Goal: Task Accomplishment & Management: Complete application form

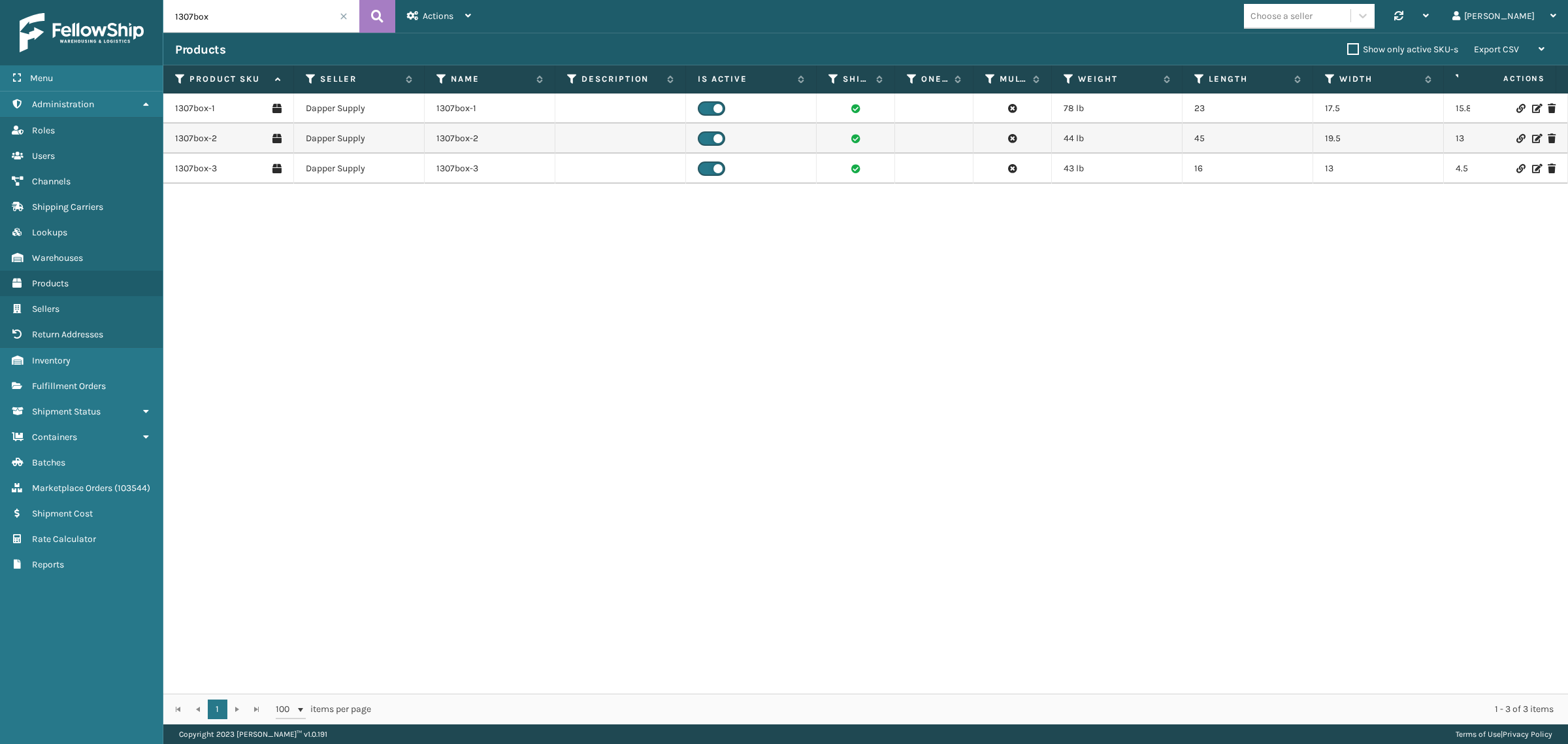
click at [340, 18] on span at bounding box center [343, 16] width 8 height 8
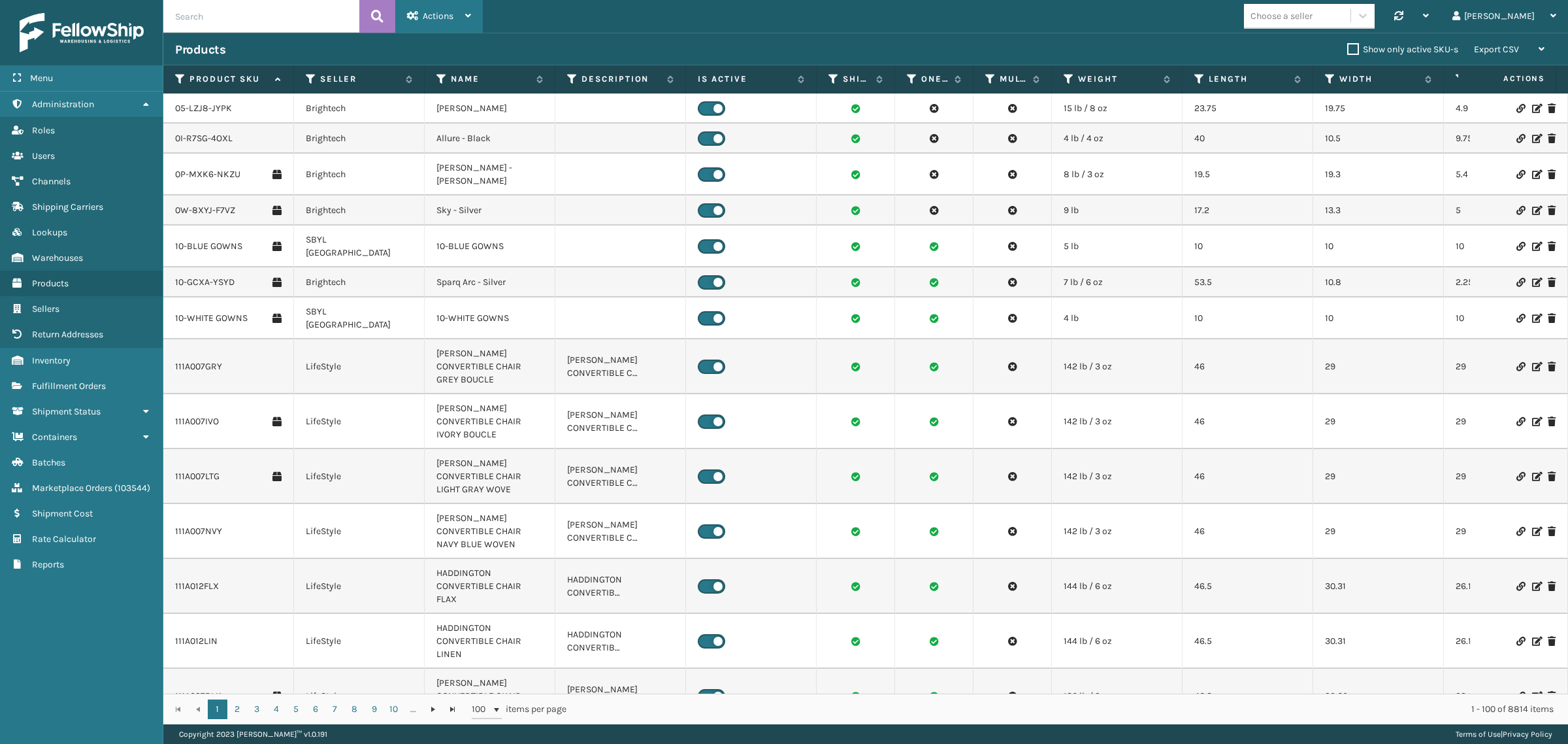
click at [439, 8] on div "Actions" at bounding box center [438, 16] width 64 height 32
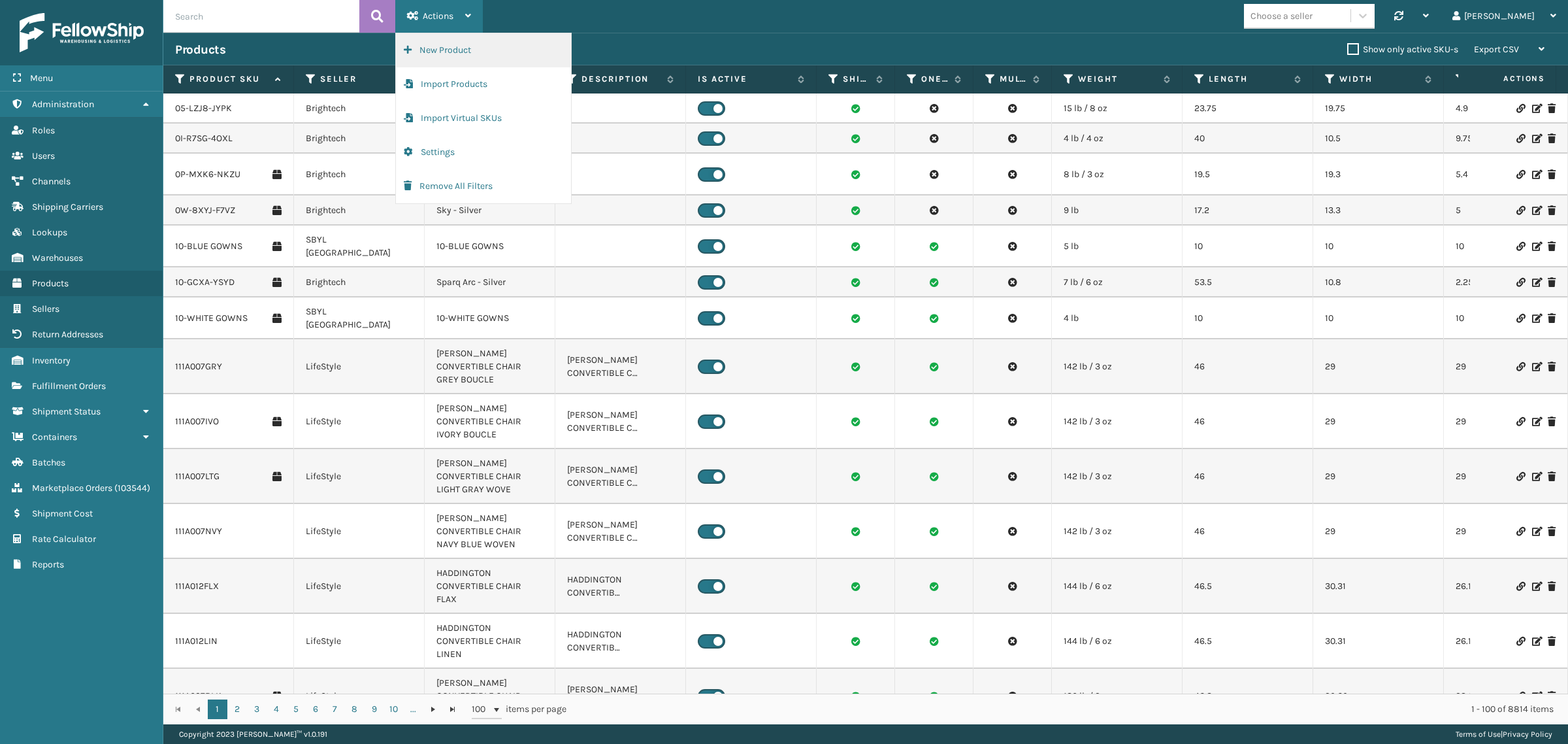
click at [436, 51] on button "New Product" at bounding box center [483, 50] width 175 height 34
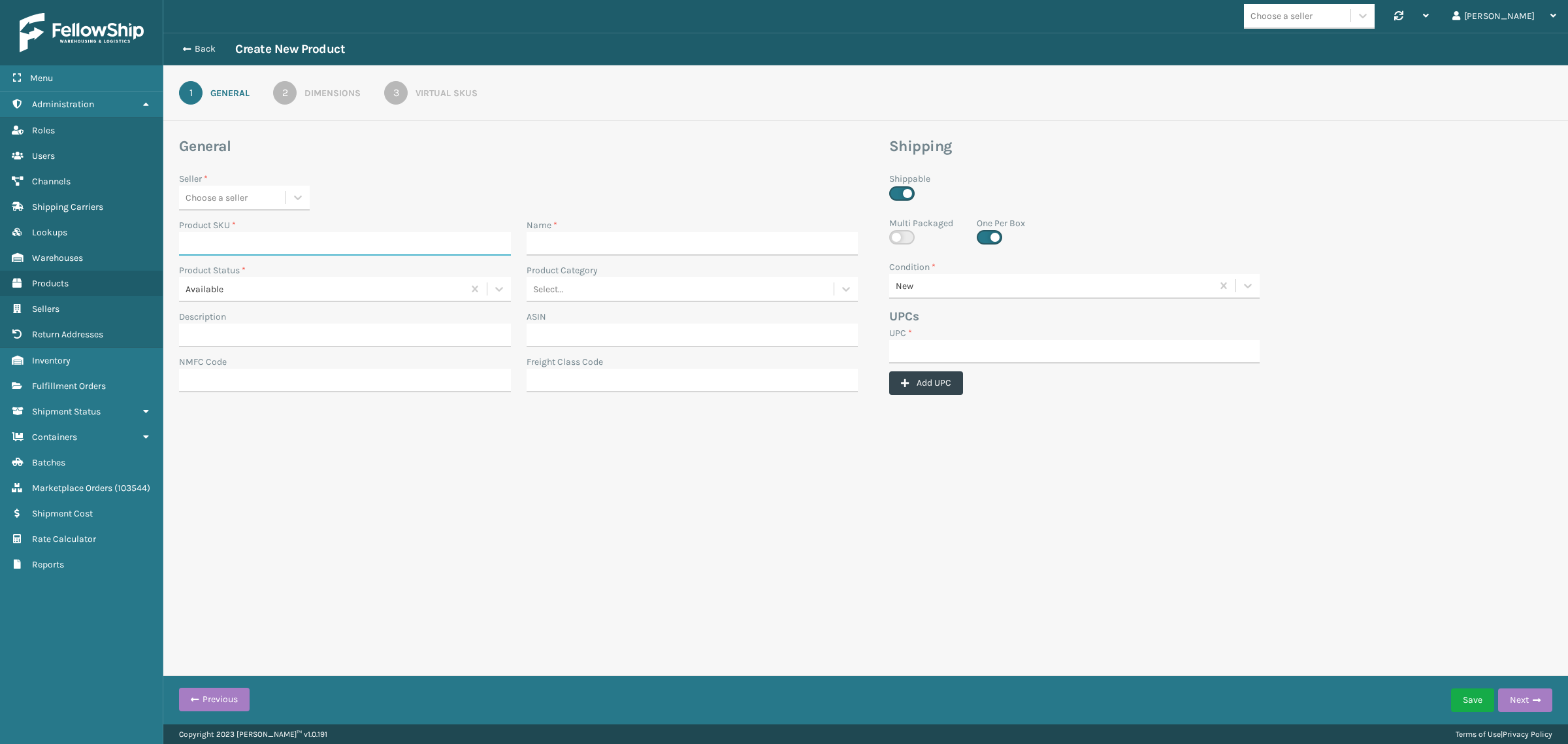
click at [260, 240] on input "Product SKU *" at bounding box center [345, 244] width 332 height 23
paste input "DP-FM1307"
type input "DP-FM1307"
click at [591, 245] on input "Name *" at bounding box center [693, 244] width 332 height 23
paste input "DP-FM1307"
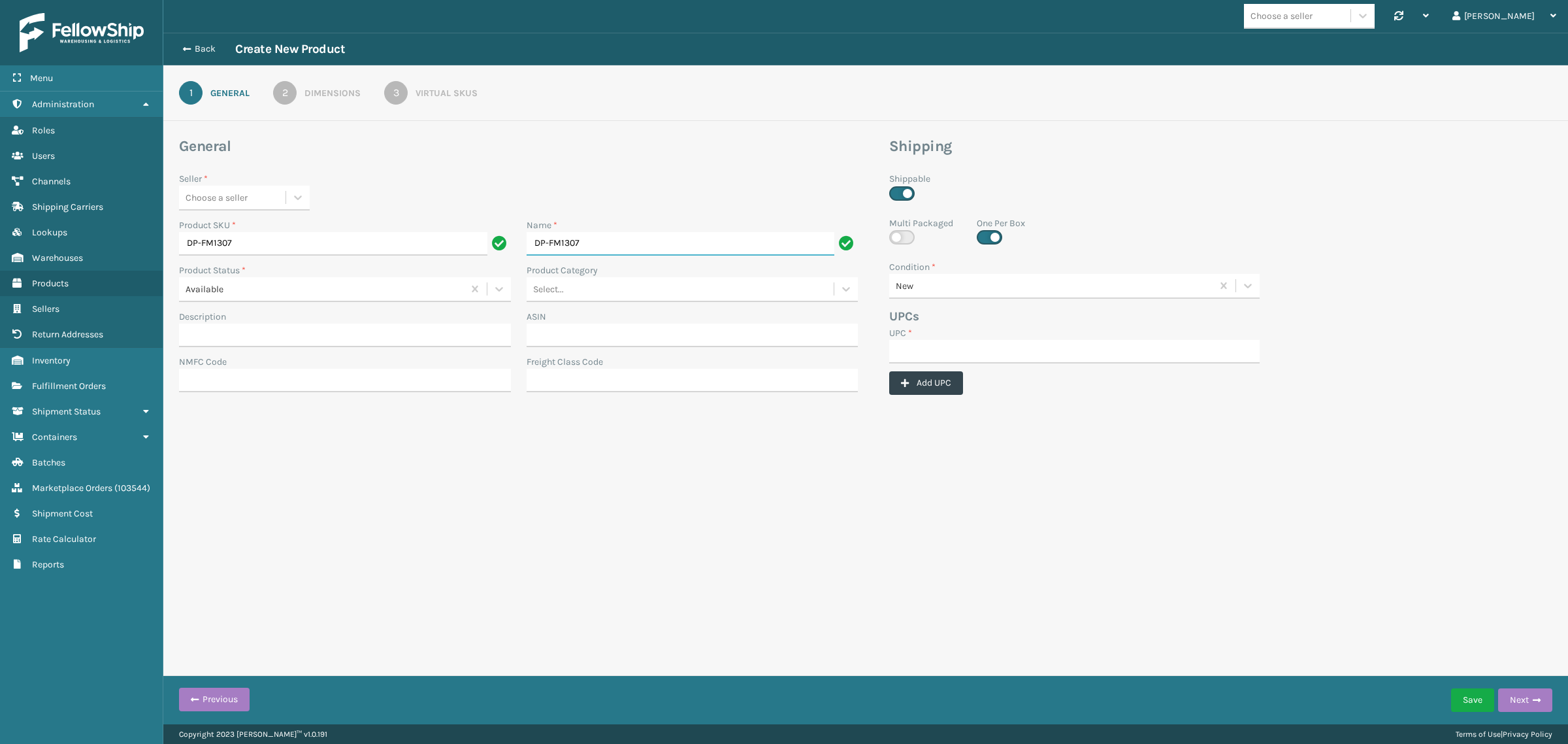
type input "DP-FM1307"
click at [958, 348] on input "UPC *" at bounding box center [1074, 352] width 370 height 23
paste input "DP-FM1307"
type input "DP-FM1307"
click at [898, 233] on label at bounding box center [902, 237] width 26 height 15
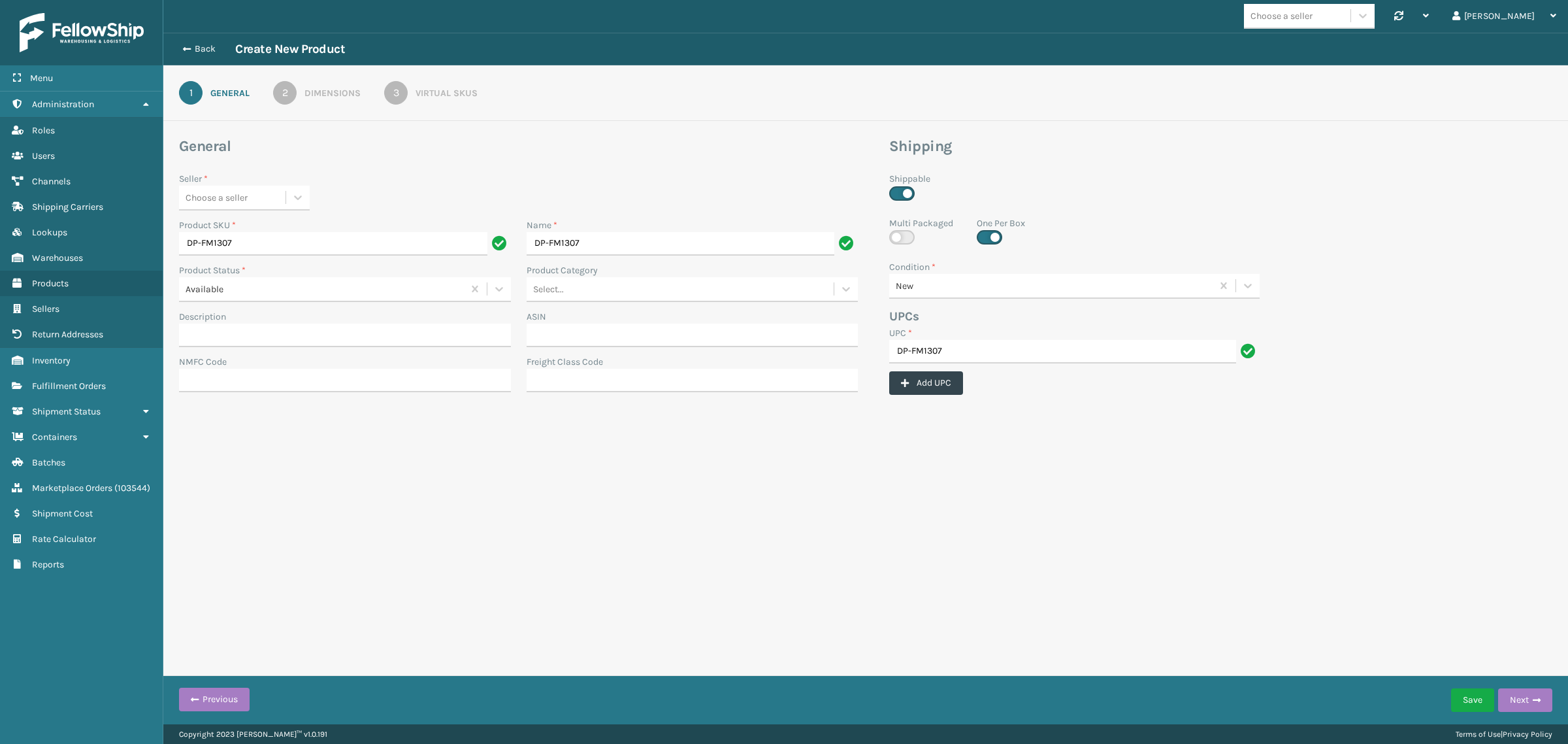
click at [898, 233] on input "checkbox" at bounding box center [893, 234] width 8 height 8
checkbox input "true"
click at [301, 196] on icon at bounding box center [298, 198] width 8 height 5
click at [245, 387] on div "Dapper Supply" at bounding box center [244, 390] width 130 height 24
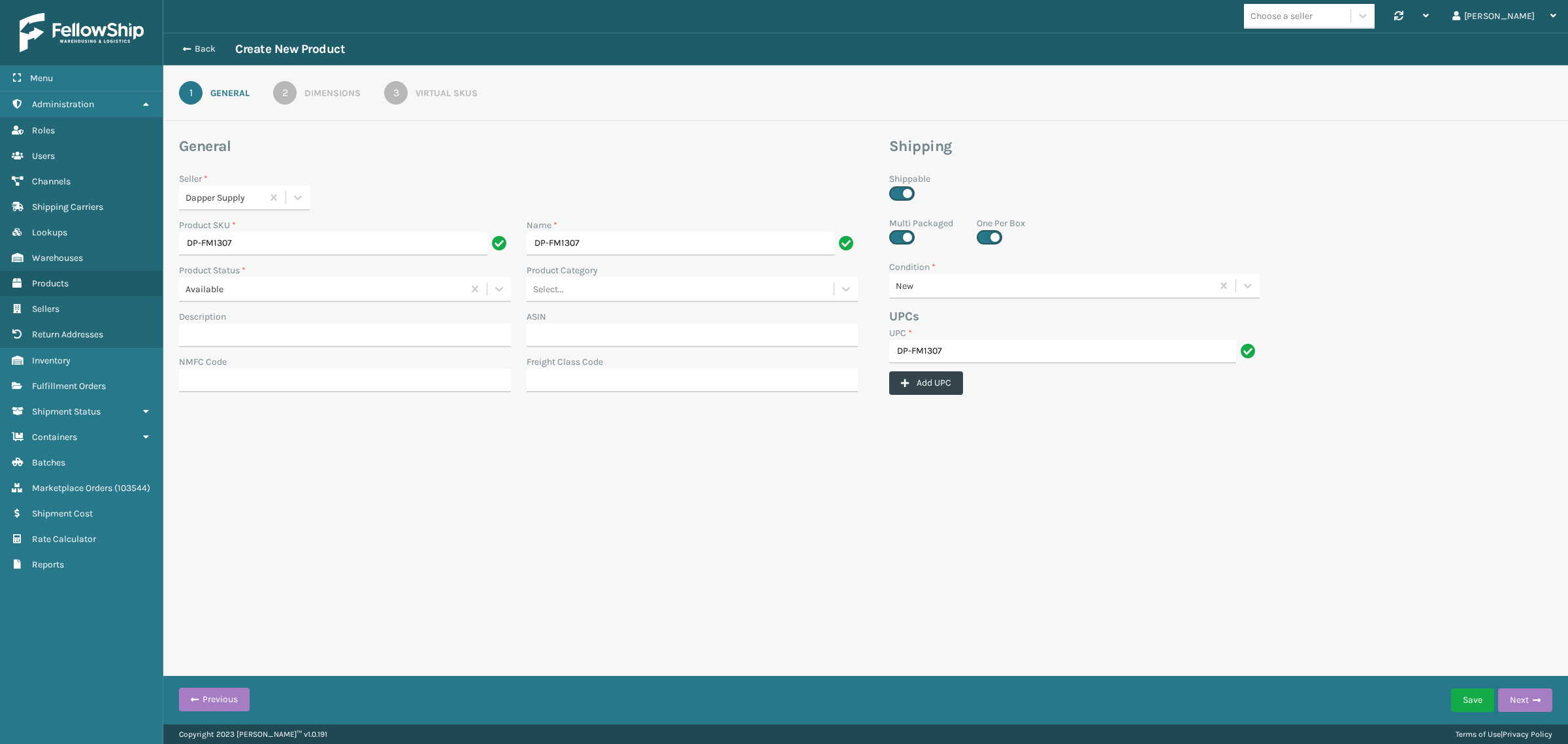
click at [284, 95] on div "2" at bounding box center [284, 93] width 23 height 23
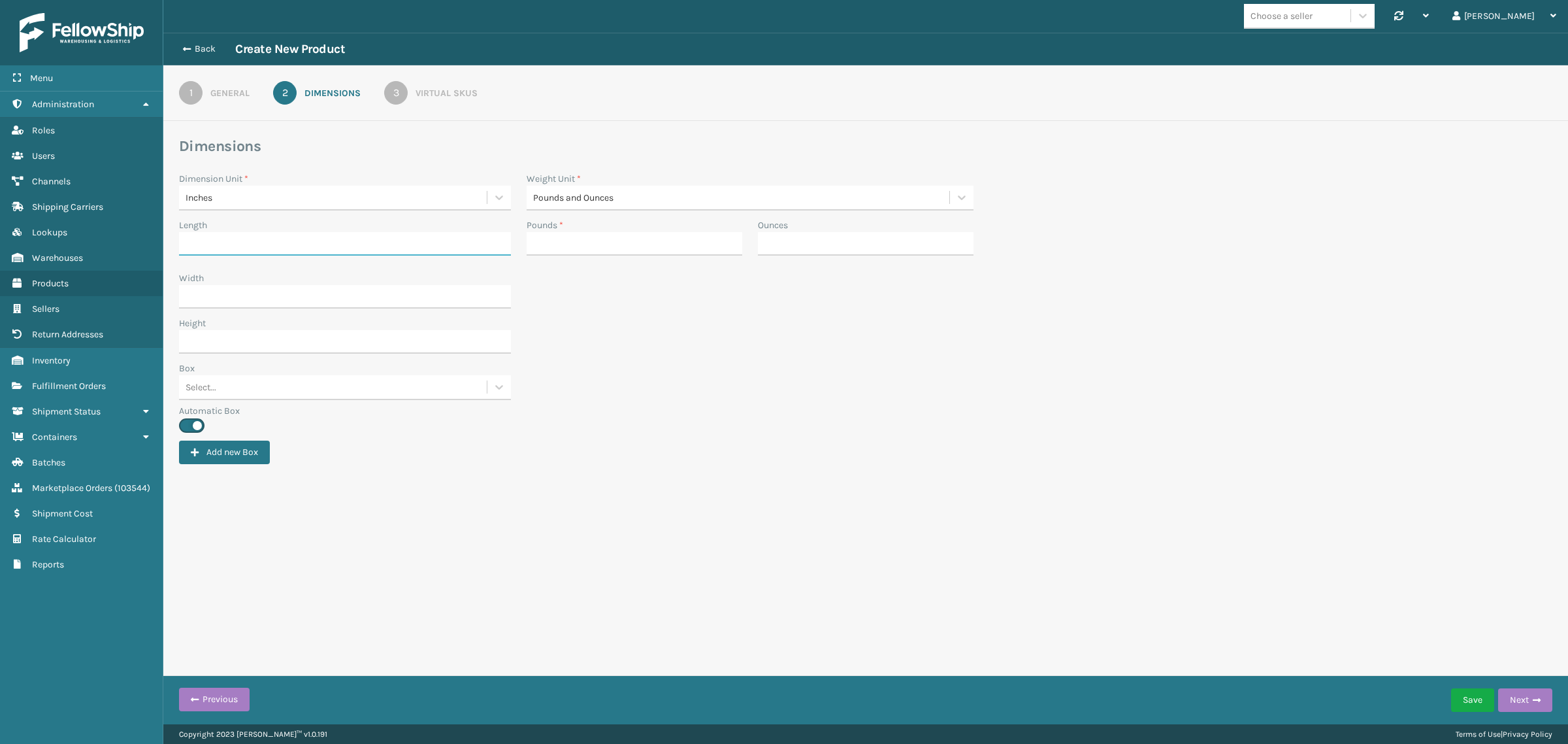
click at [257, 247] on input "Length" at bounding box center [345, 244] width 332 height 23
type input "1"
click at [220, 293] on input "Width" at bounding box center [345, 296] width 332 height 23
type input "1"
click at [210, 346] on input "Height" at bounding box center [345, 342] width 332 height 23
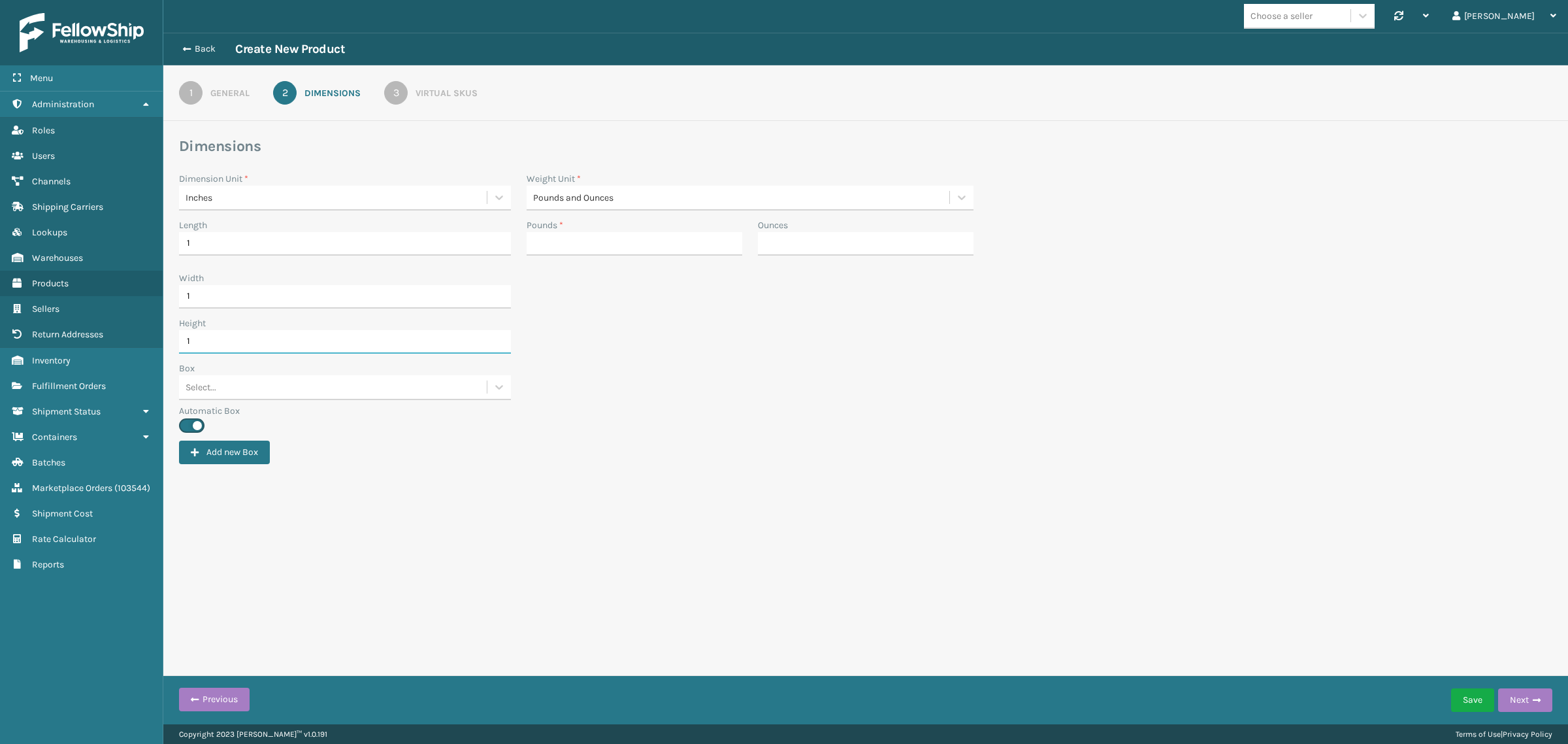
type input "1"
click at [585, 347] on div "Height 1" at bounding box center [865, 338] width 1388 height 45
click at [574, 249] on input "Pounds *" at bounding box center [635, 244] width 215 height 23
type input "1"
click at [910, 322] on div "Height 1" at bounding box center [865, 338] width 1388 height 45
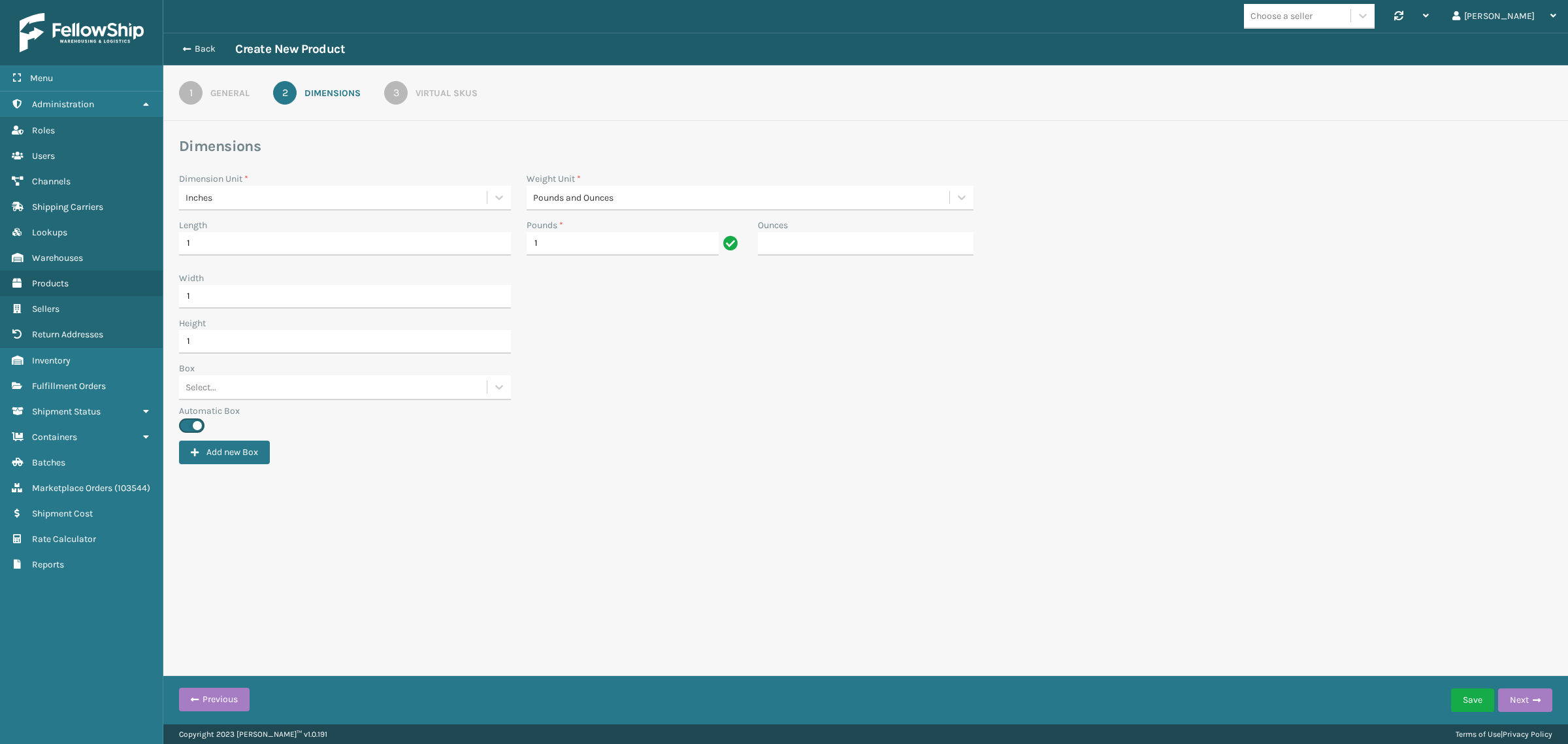
click at [403, 92] on div "3" at bounding box center [396, 93] width 23 height 23
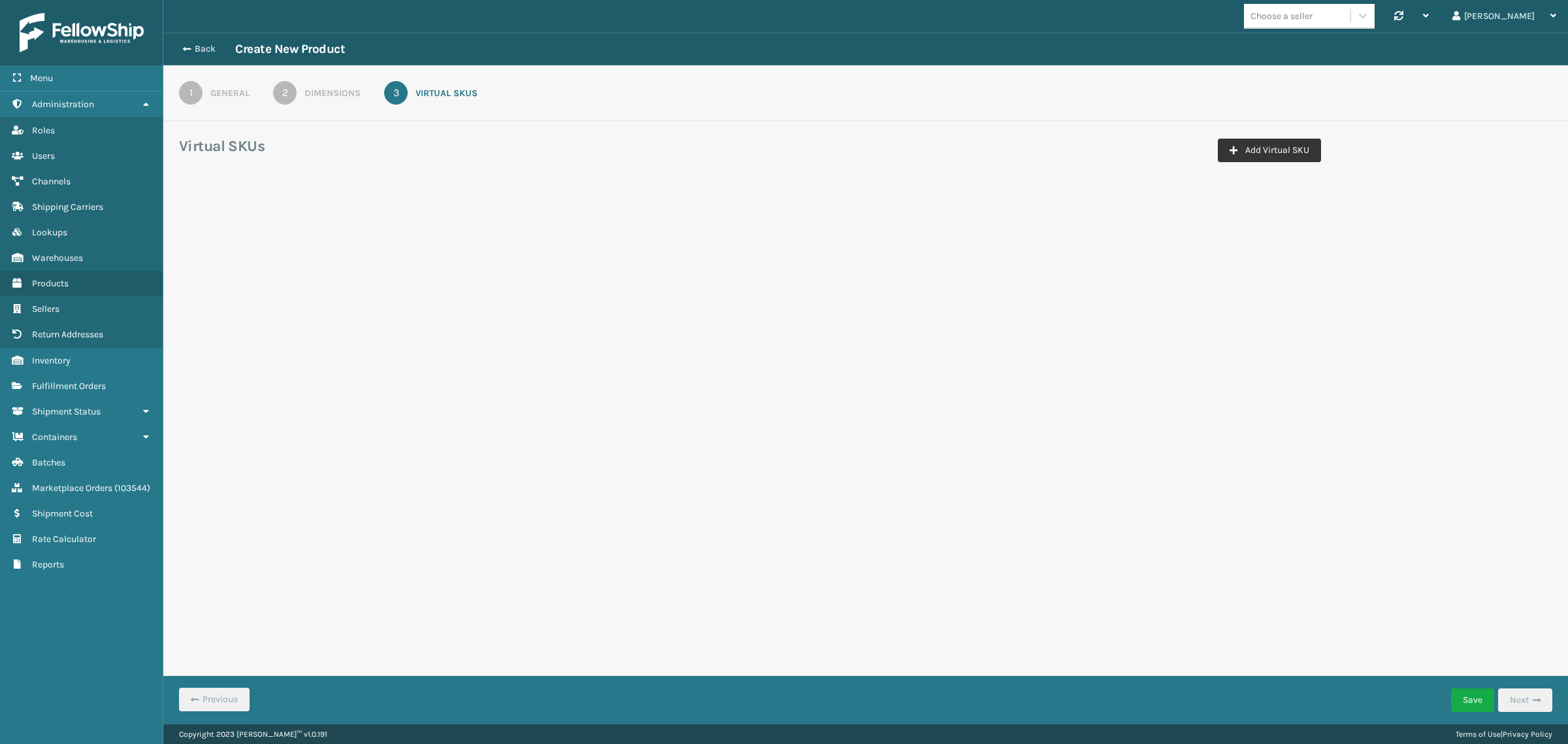
click at [1250, 147] on button "Add Virtual SKU" at bounding box center [1268, 151] width 103 height 23
click at [432, 220] on div "Select..." at bounding box center [453, 229] width 151 height 21
paste input "Dapper Sellercloud Amazon"
click at [499, 226] on input "Dapper Sellercloud Amazon" at bounding box center [445, 229] width 123 height 10
type input "Dapper Sellercloud Amazon"
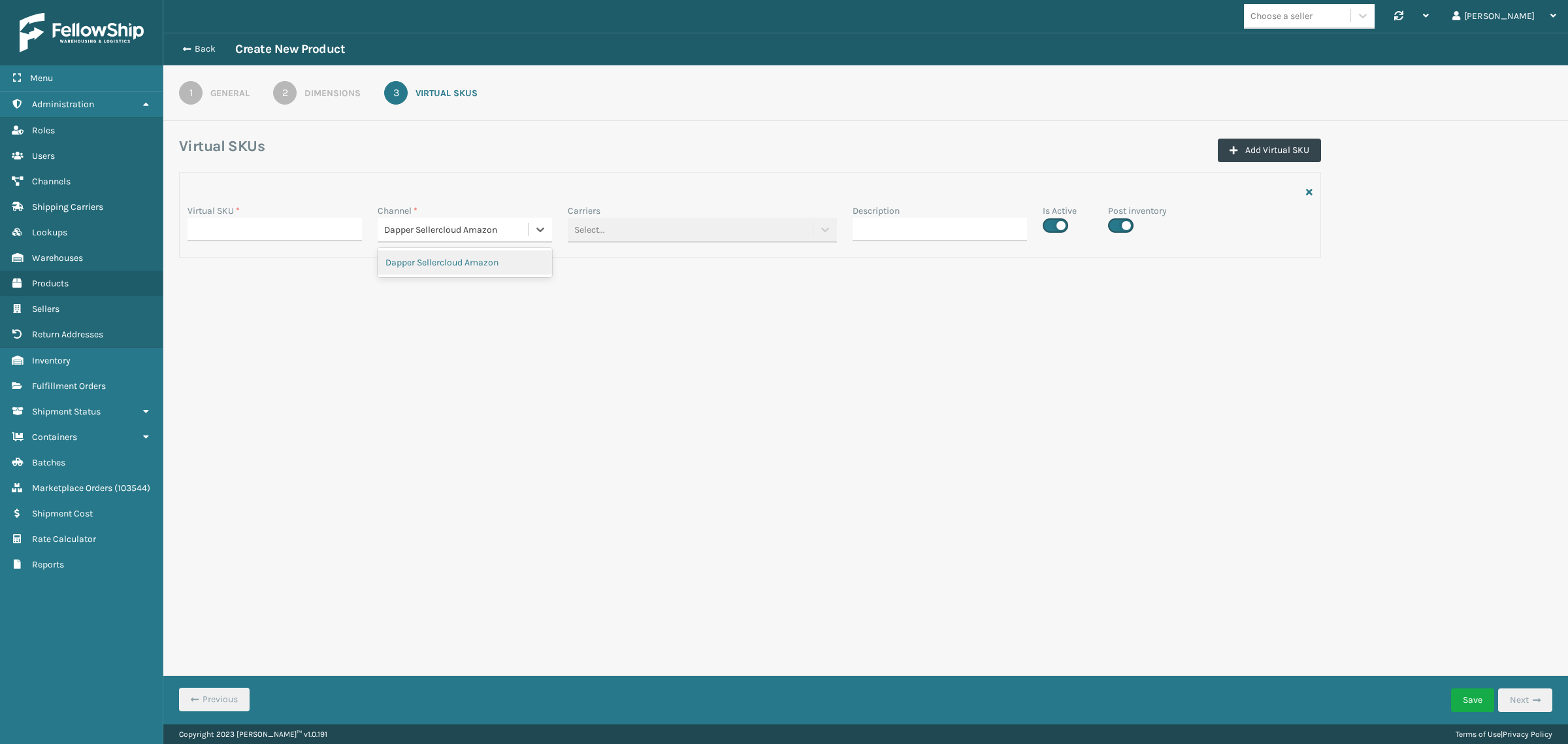
click at [478, 261] on div "Dapper Sellercloud Amazon" at bounding box center [465, 262] width 175 height 24
click at [289, 231] on input "Virtual SKU *" at bounding box center [275, 229] width 175 height 23
paste input "DP-FM1307"
type input "DP-FM1307"
click at [944, 315] on div "Choose a seller Synchronise all channels Gil Log Out Back Create New Product 1 …" at bounding box center [866, 362] width 1404 height 724
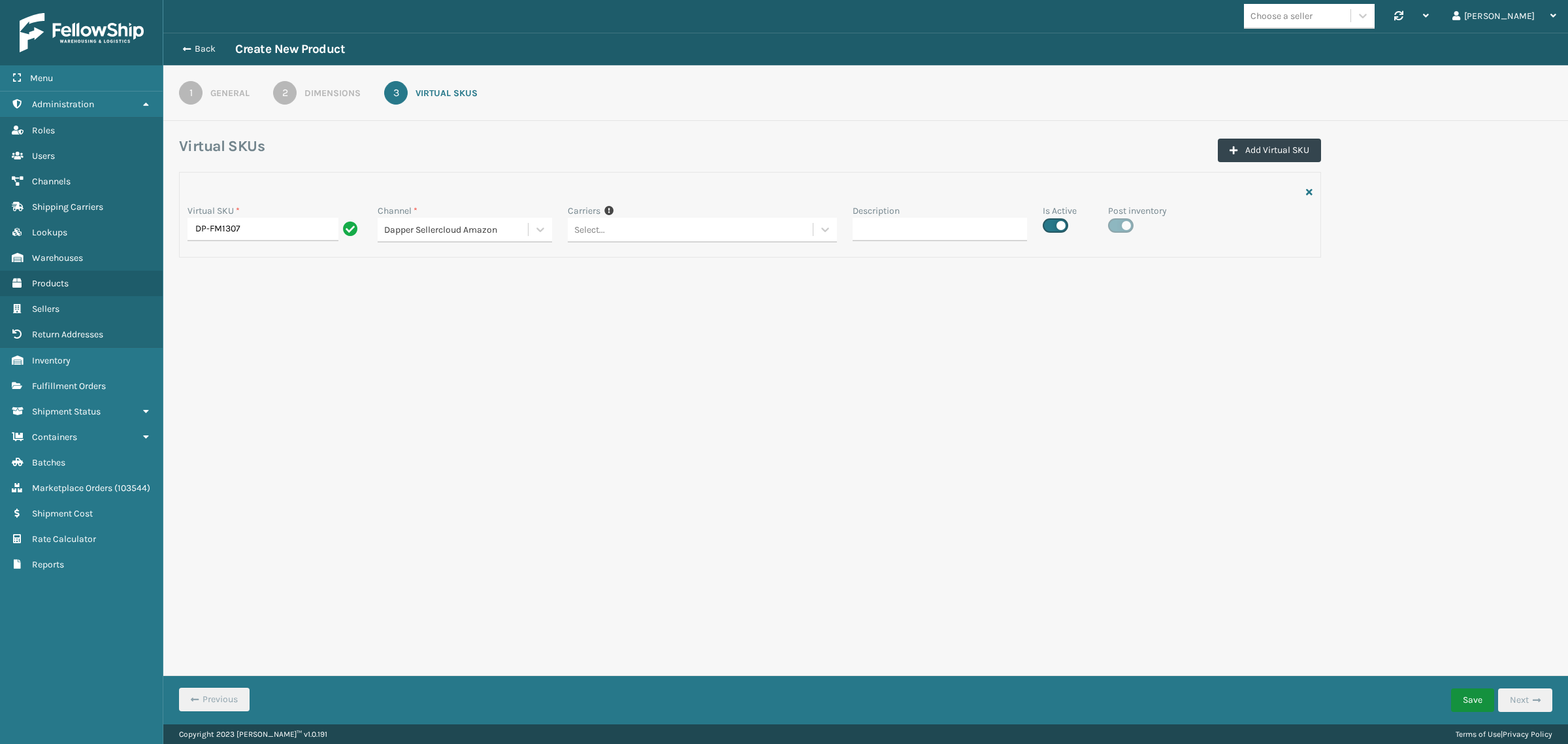
click at [1471, 703] on button "Save" at bounding box center [1472, 700] width 43 height 23
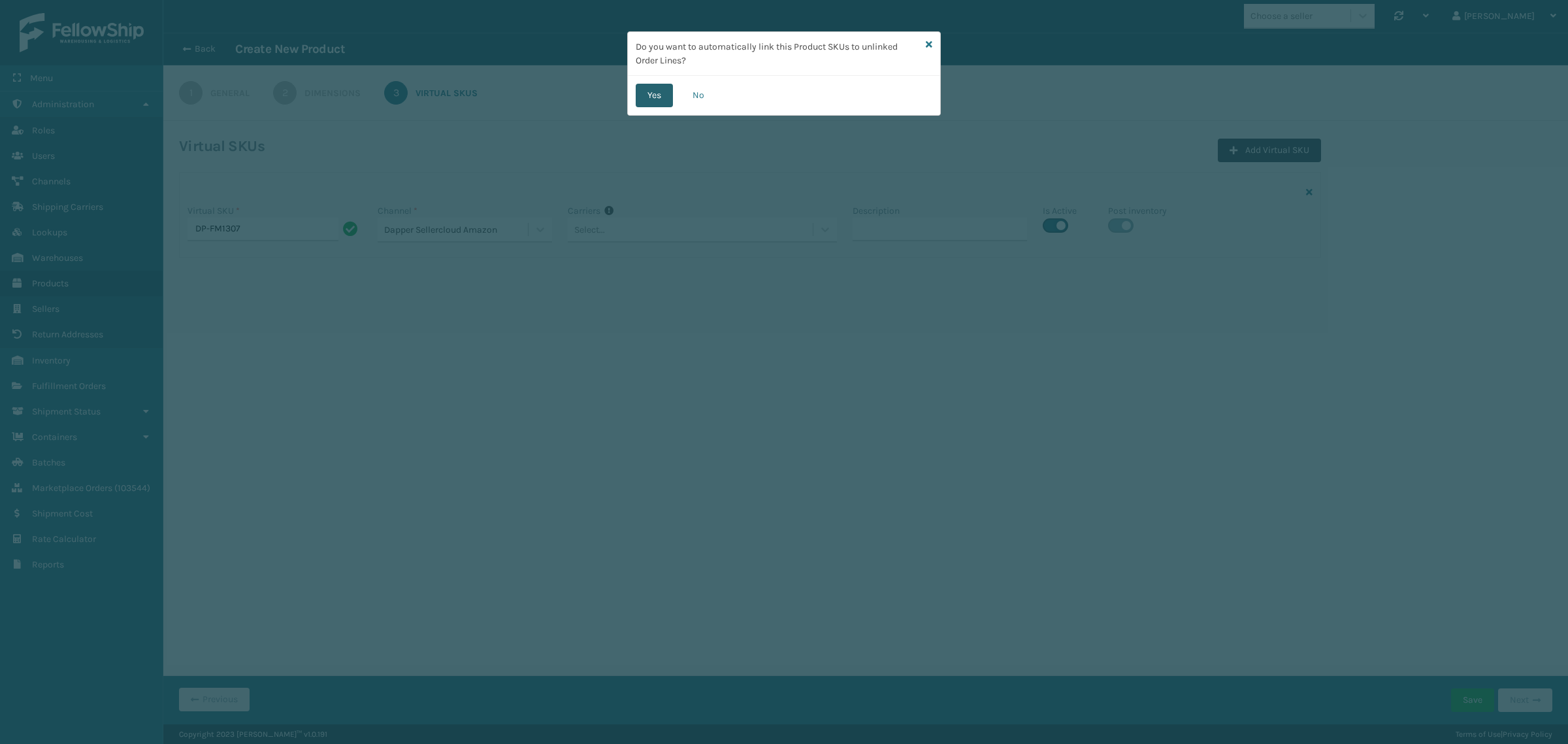
click at [648, 99] on button "Yes" at bounding box center [655, 95] width 37 height 23
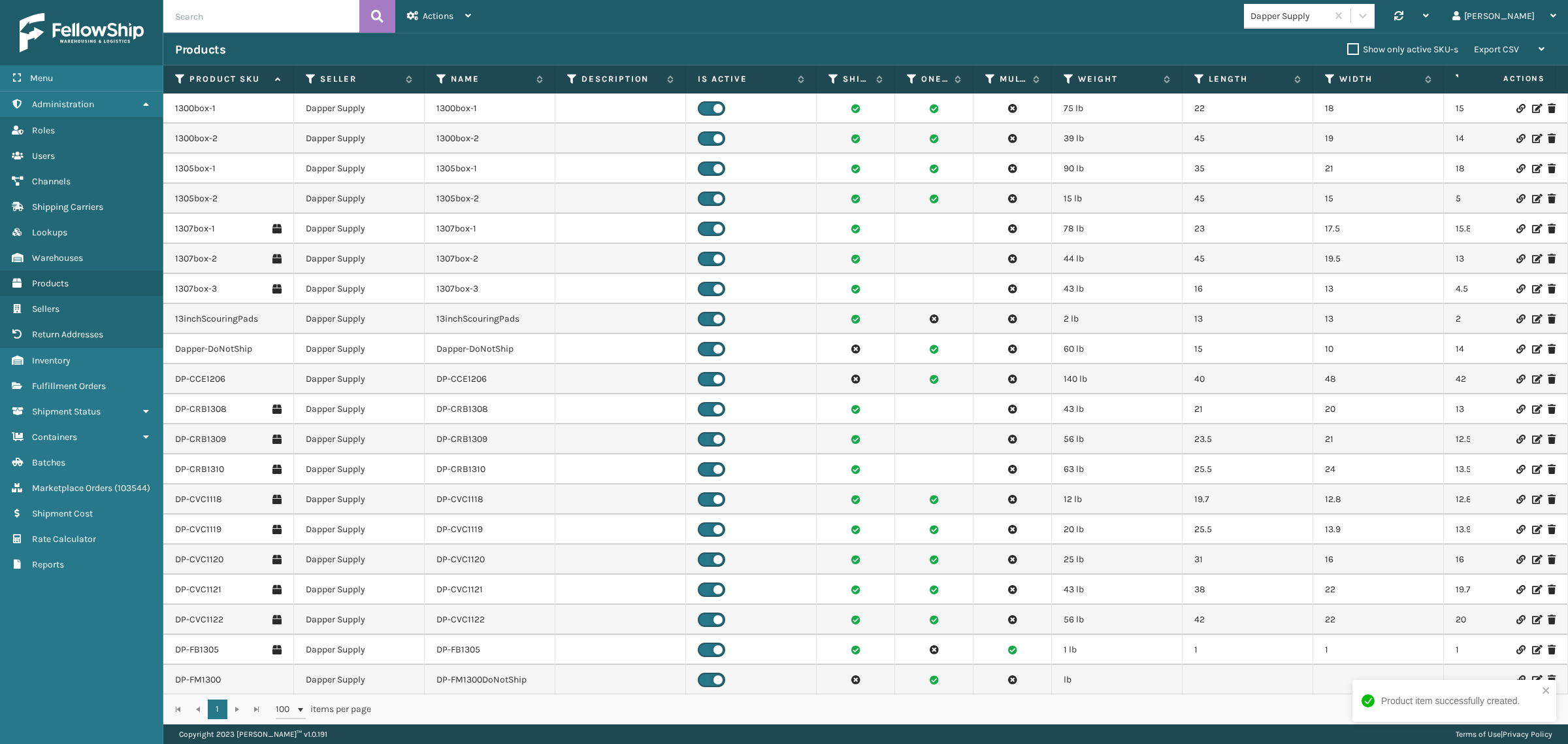
click at [327, 15] on input "text" at bounding box center [262, 16] width 196 height 32
paste input "DP-FM1307"
type input "DP-FM1307"
click at [380, 10] on icon at bounding box center [377, 16] width 12 height 19
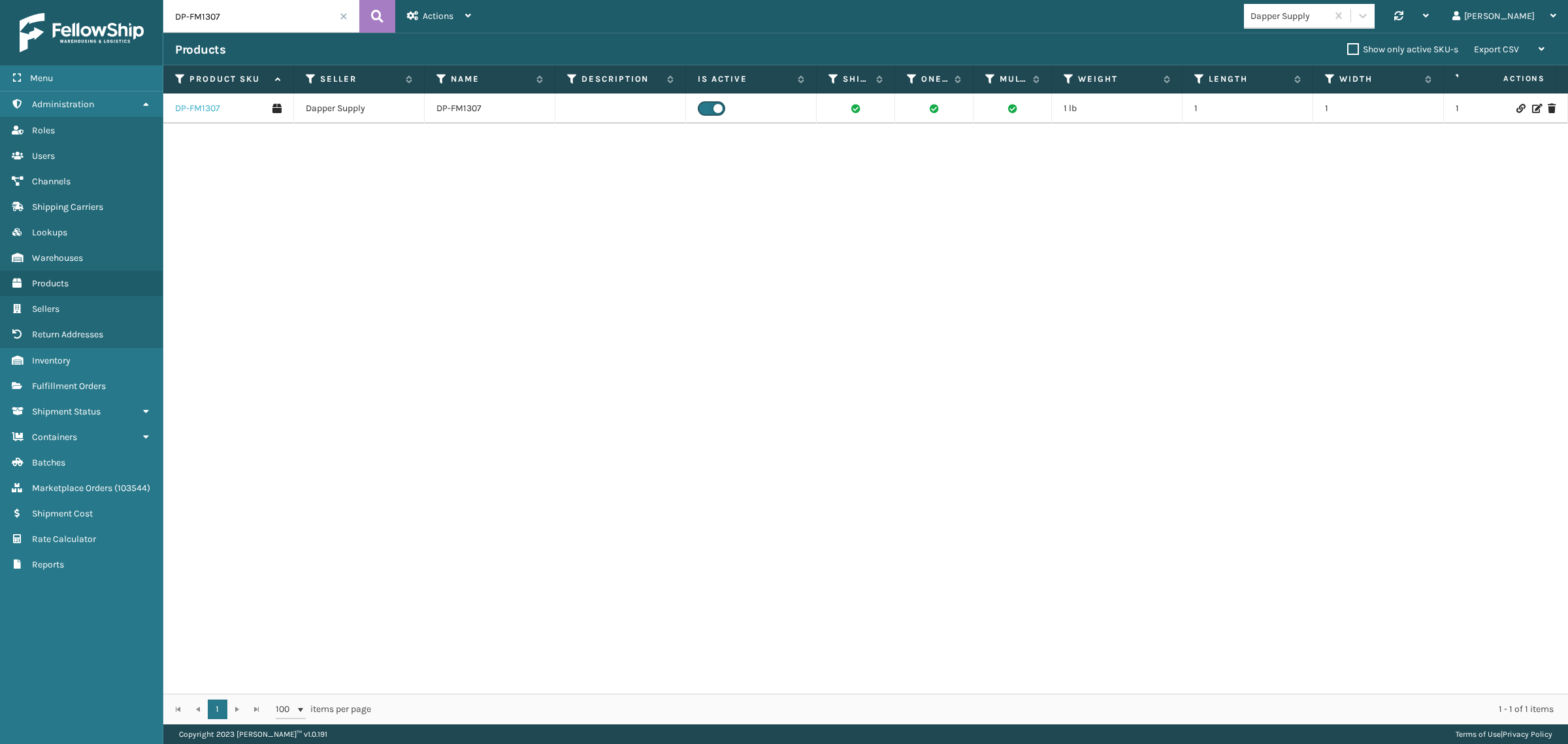
click at [193, 110] on link "DP-FM1307" at bounding box center [197, 108] width 45 height 13
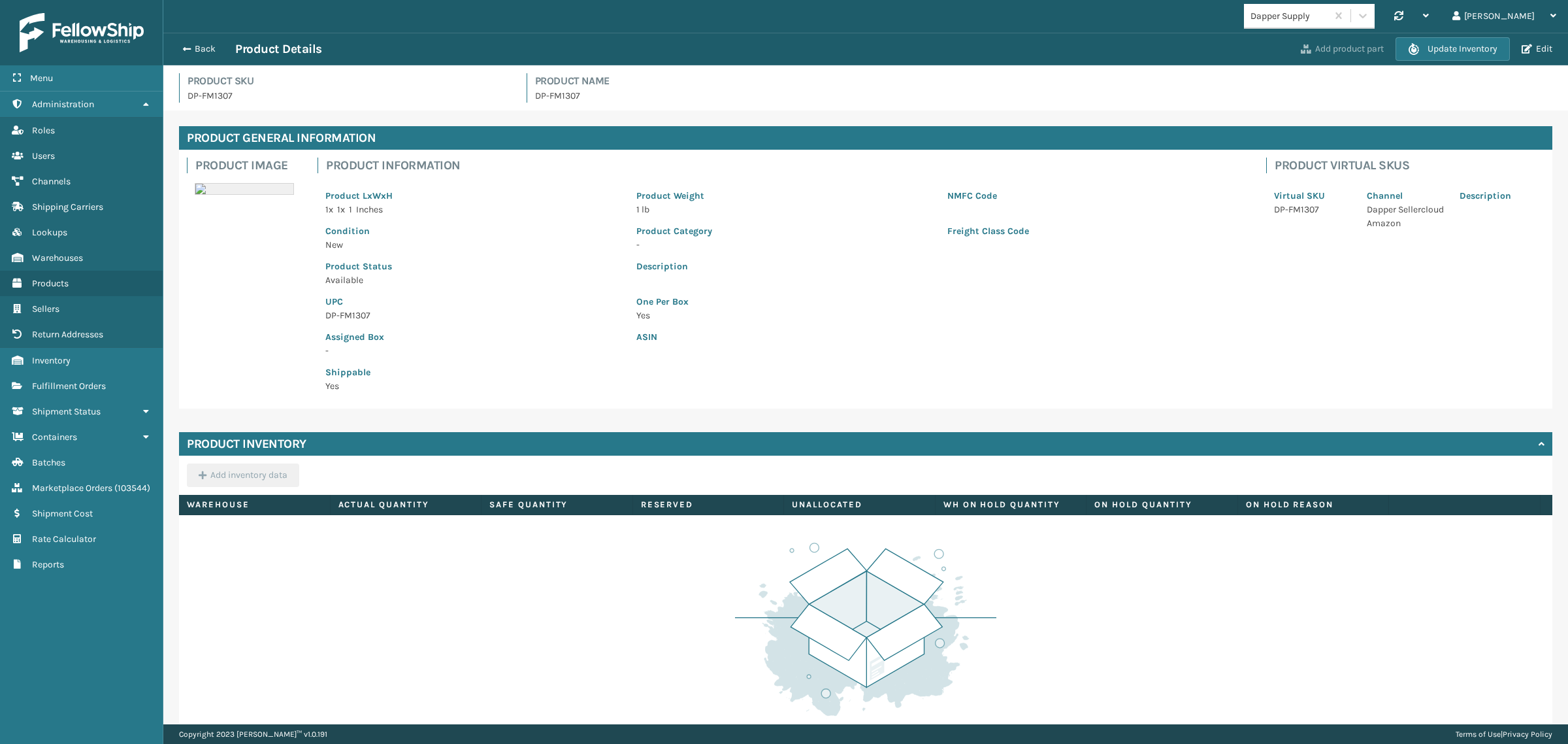
click at [1329, 55] on button "Add product part" at bounding box center [1342, 48] width 91 height 12
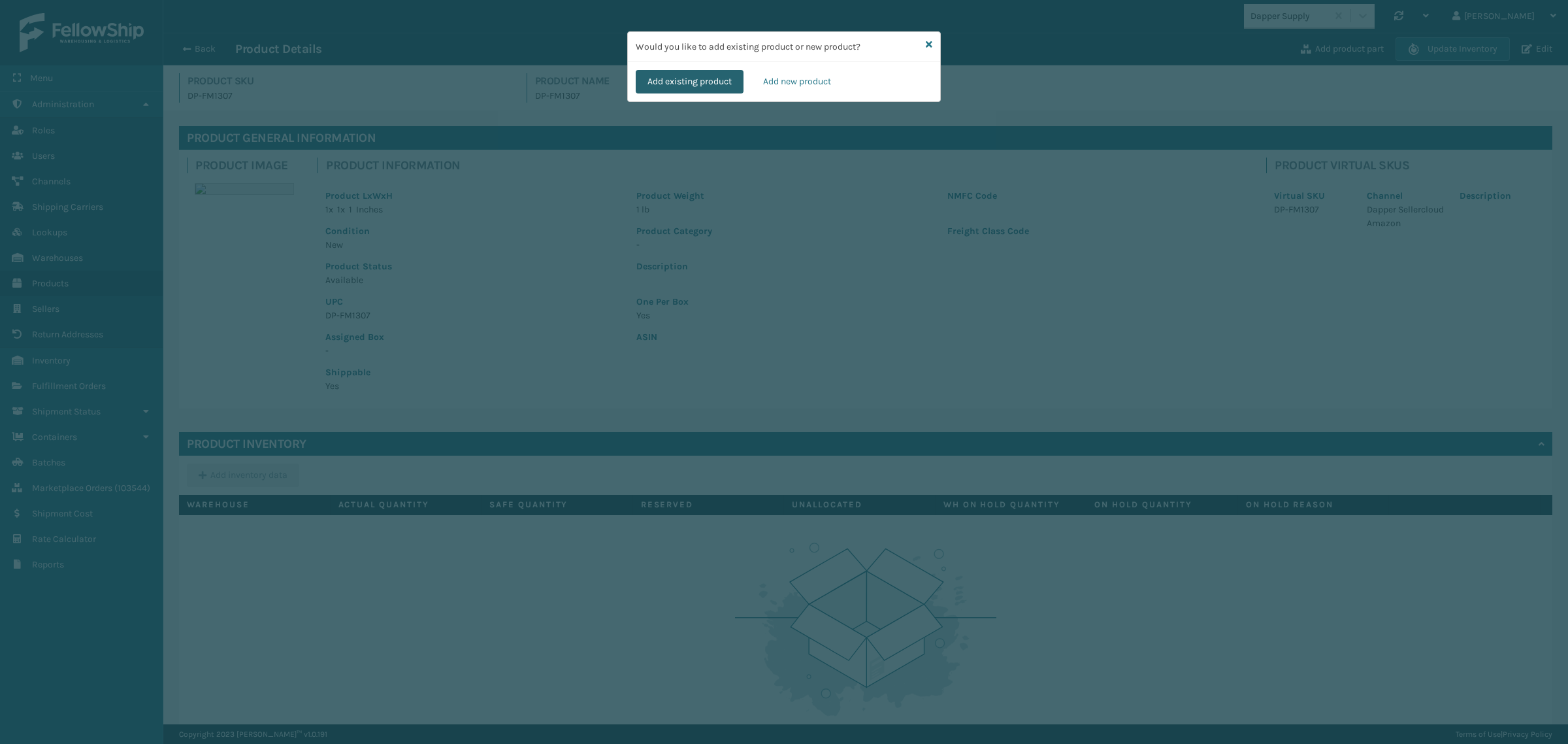
click at [661, 82] on button "Add existing product" at bounding box center [690, 82] width 108 height 23
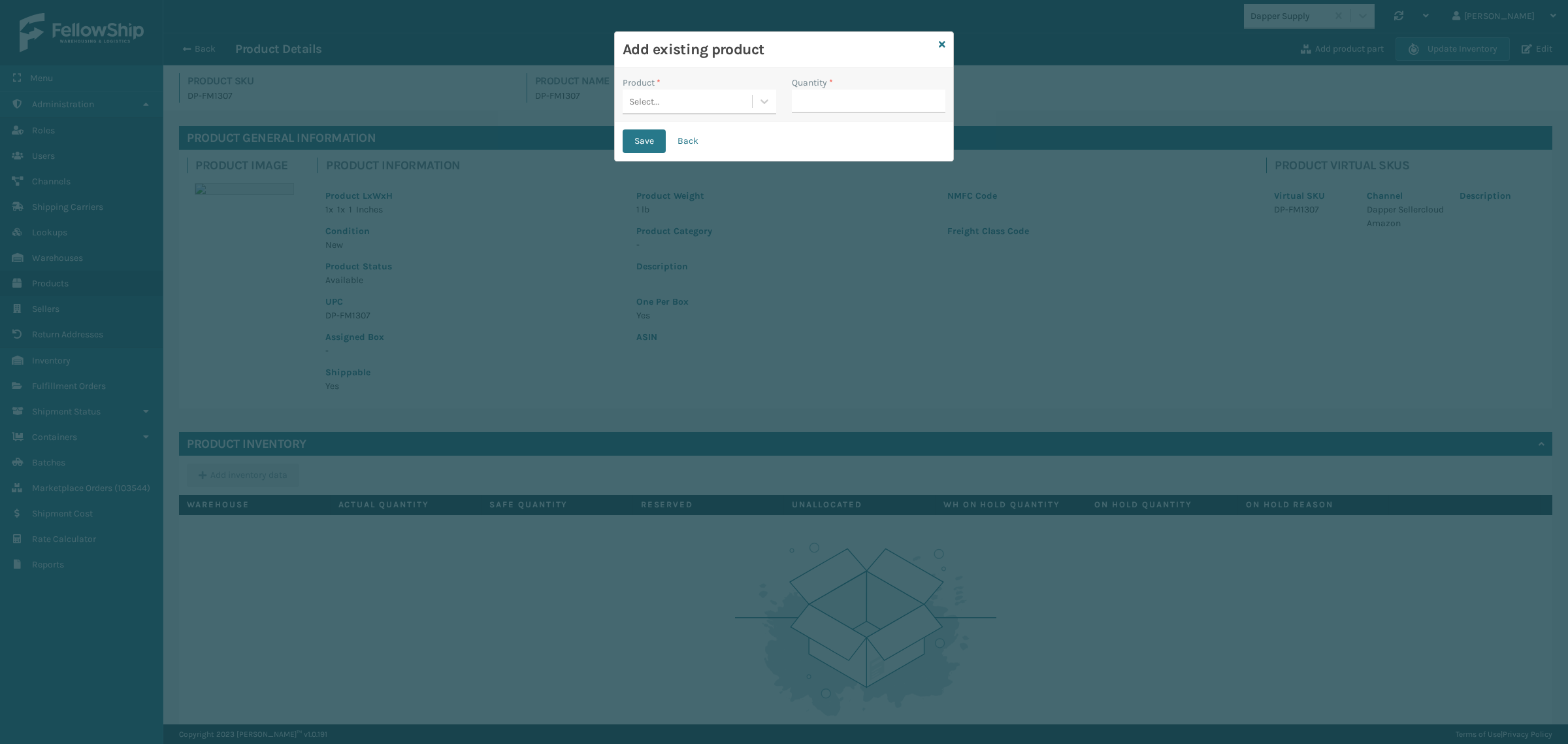
click at [713, 103] on div "Select..." at bounding box center [687, 102] width 129 height 21
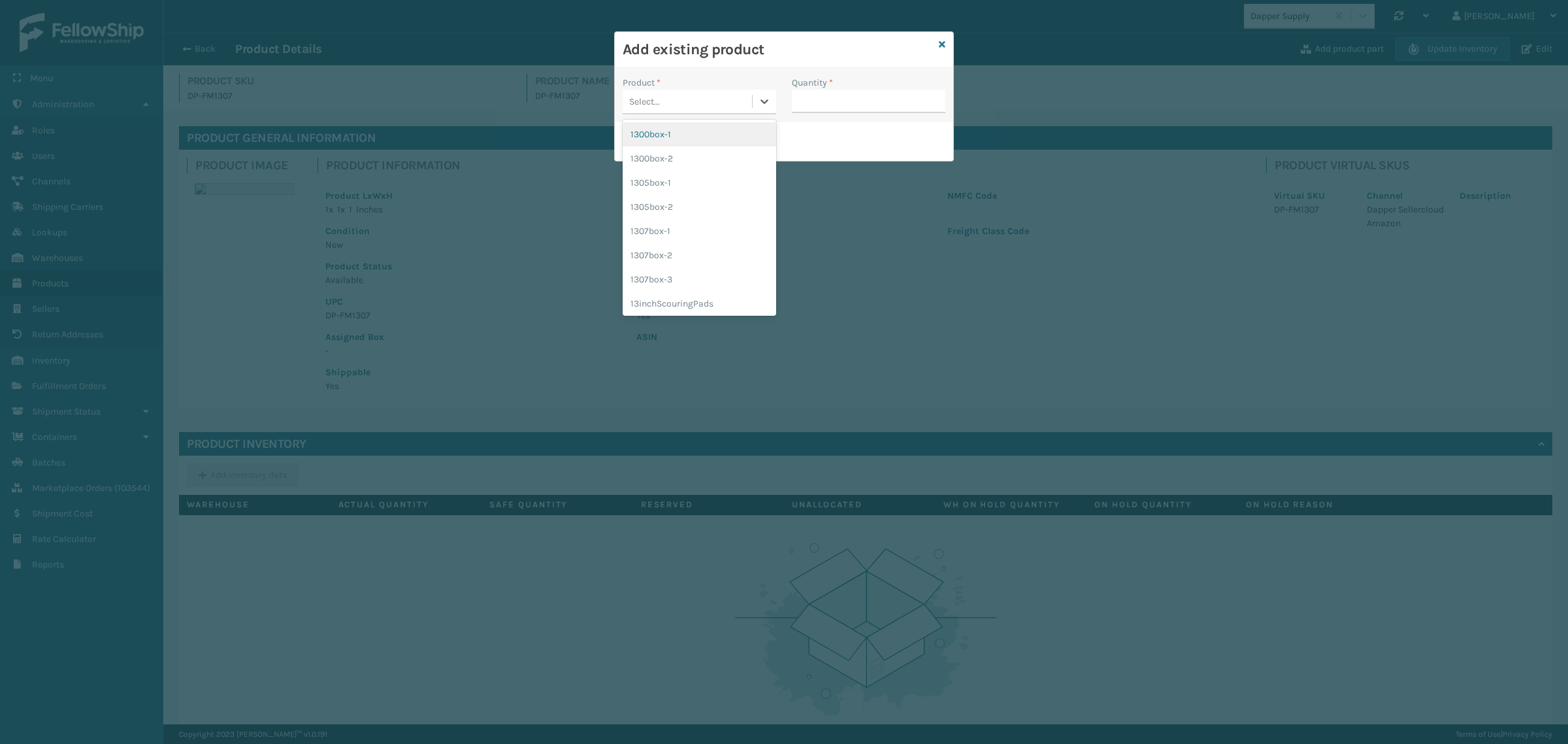
paste input "1307box-1"
type input "1307box-1"
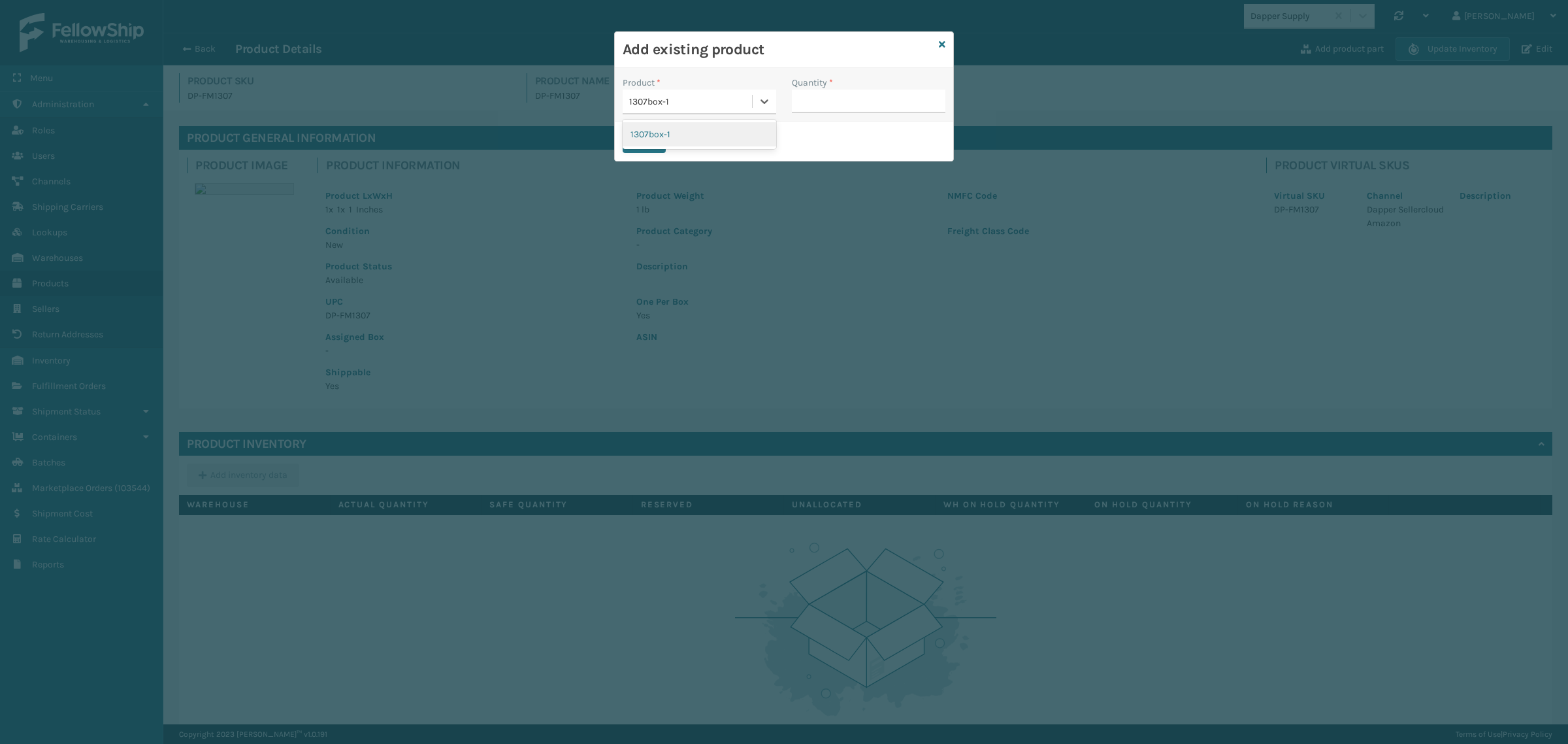
click at [665, 133] on div "1307box-1" at bounding box center [699, 134] width 153 height 24
click at [814, 103] on input "Quantity *" at bounding box center [869, 102] width 153 height 23
type input "1"
click at [650, 145] on button "Save" at bounding box center [644, 141] width 43 height 23
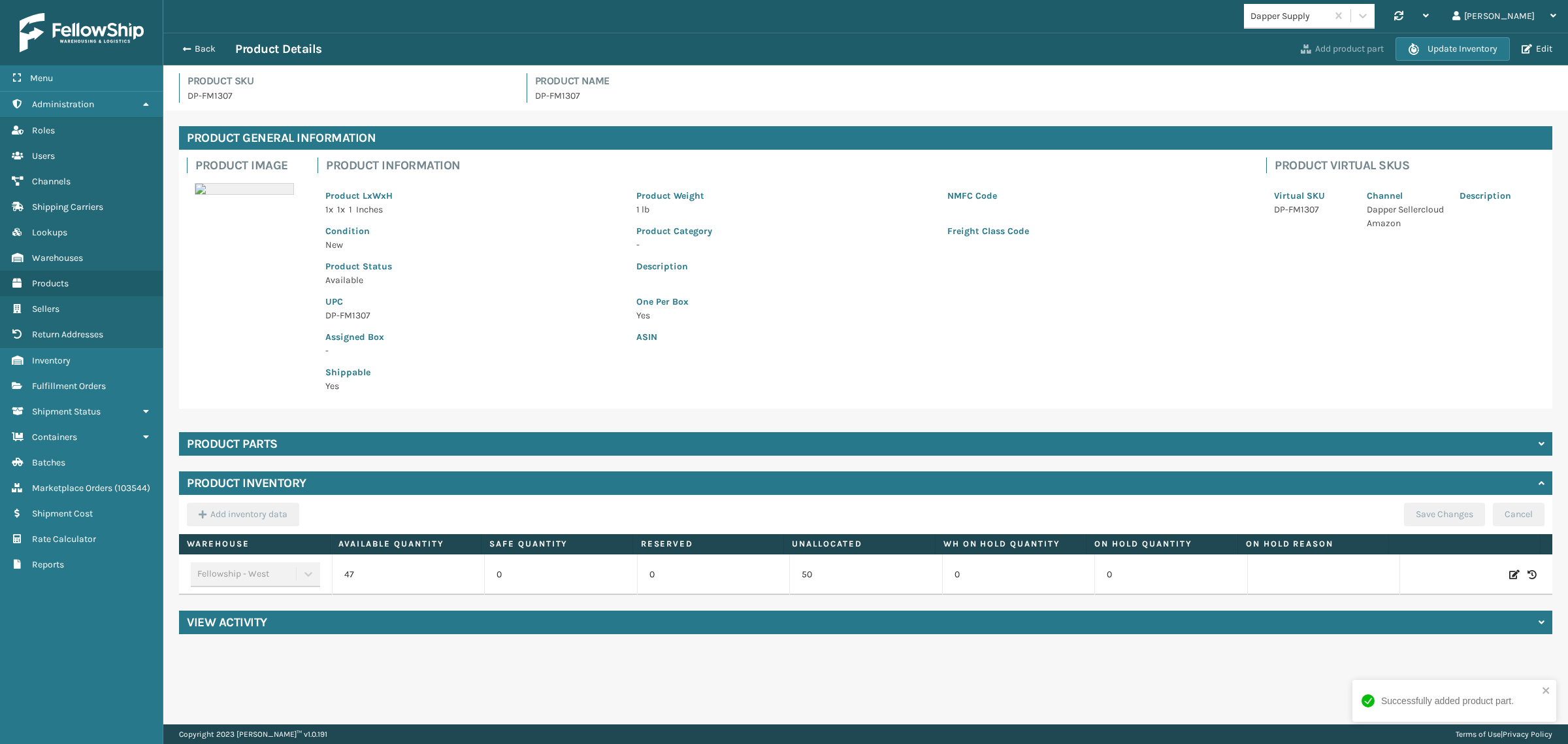
click at [1341, 50] on button "Add product part" at bounding box center [1342, 48] width 91 height 12
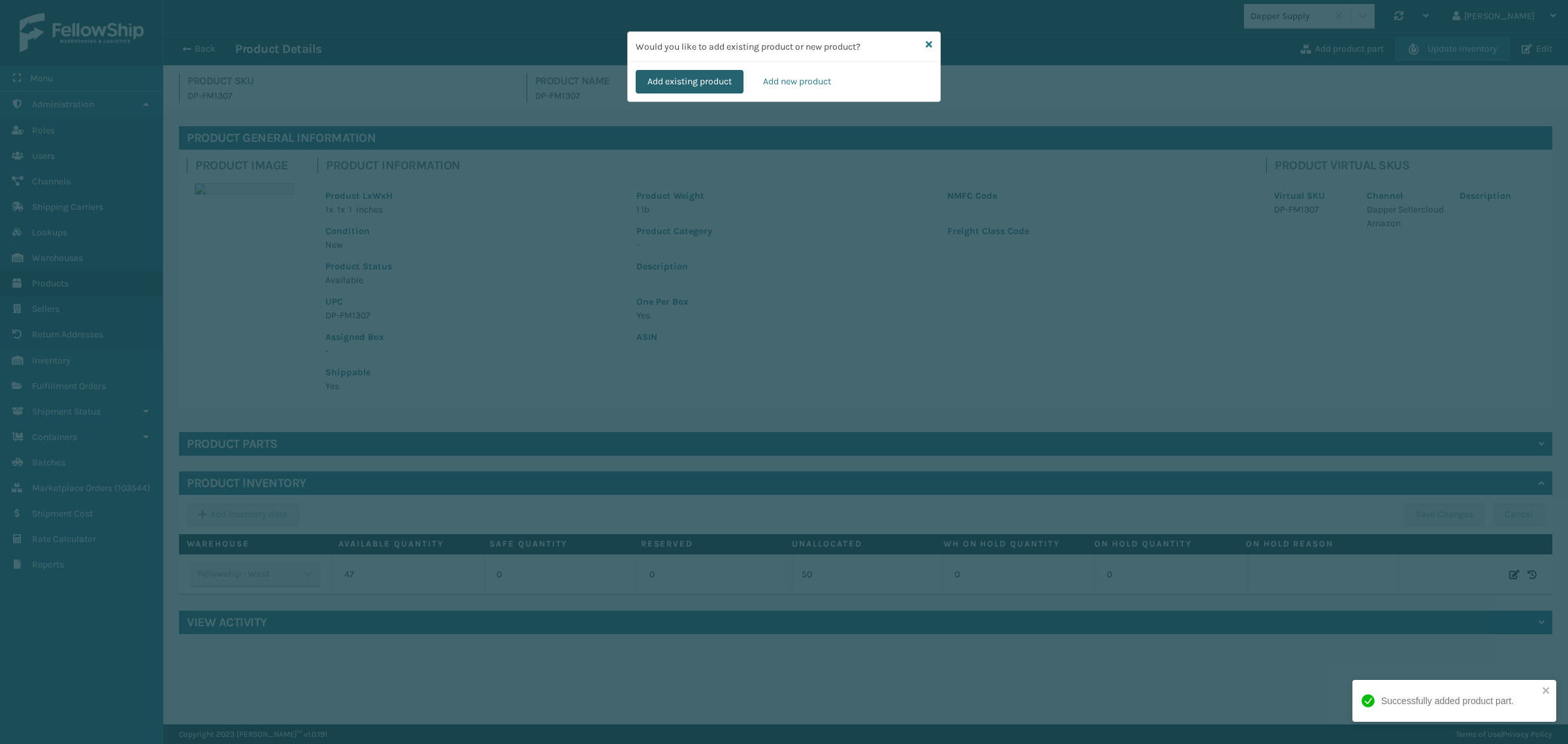
click at [690, 79] on button "Add existing product" at bounding box center [690, 82] width 108 height 23
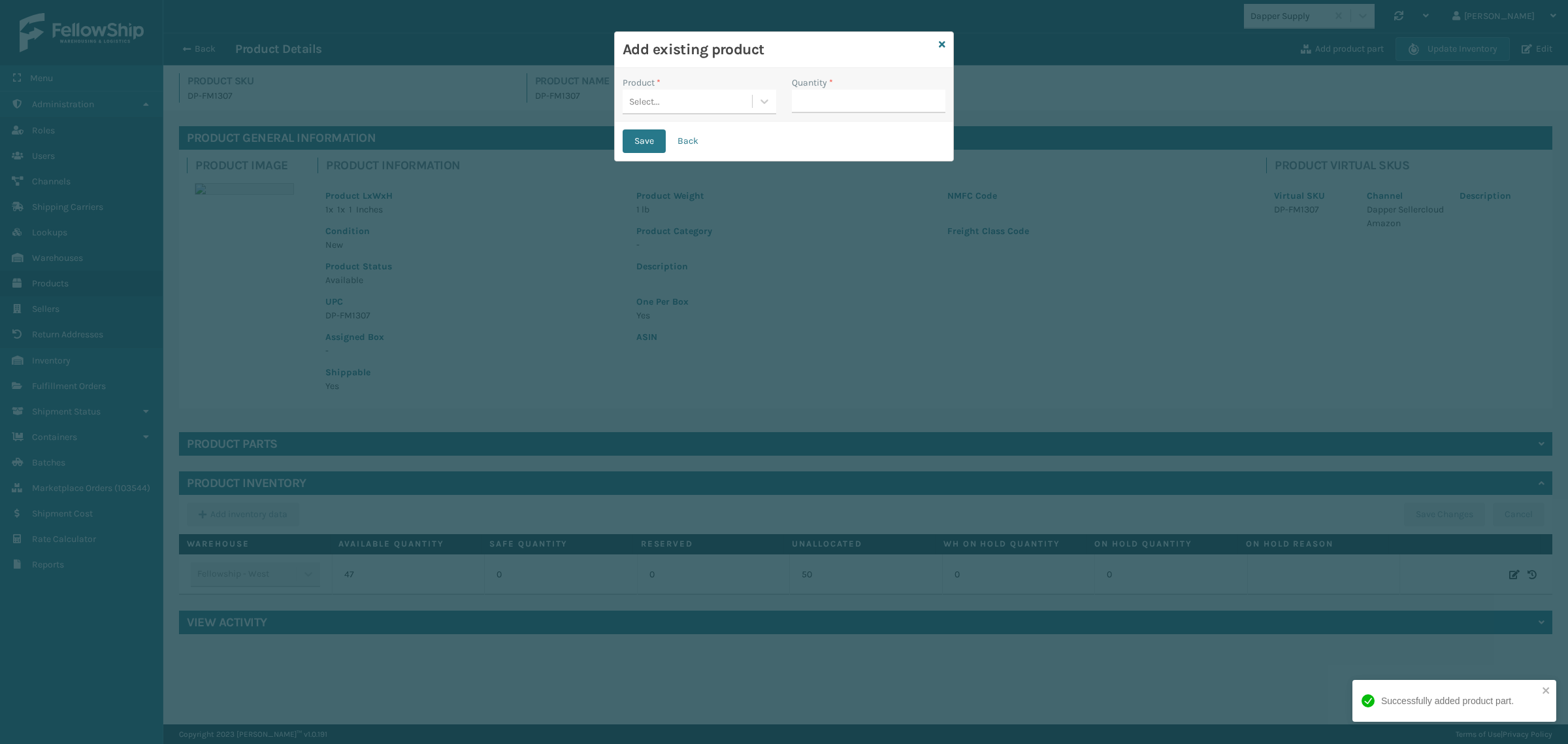
click at [650, 92] on div "Select..." at bounding box center [687, 102] width 129 height 21
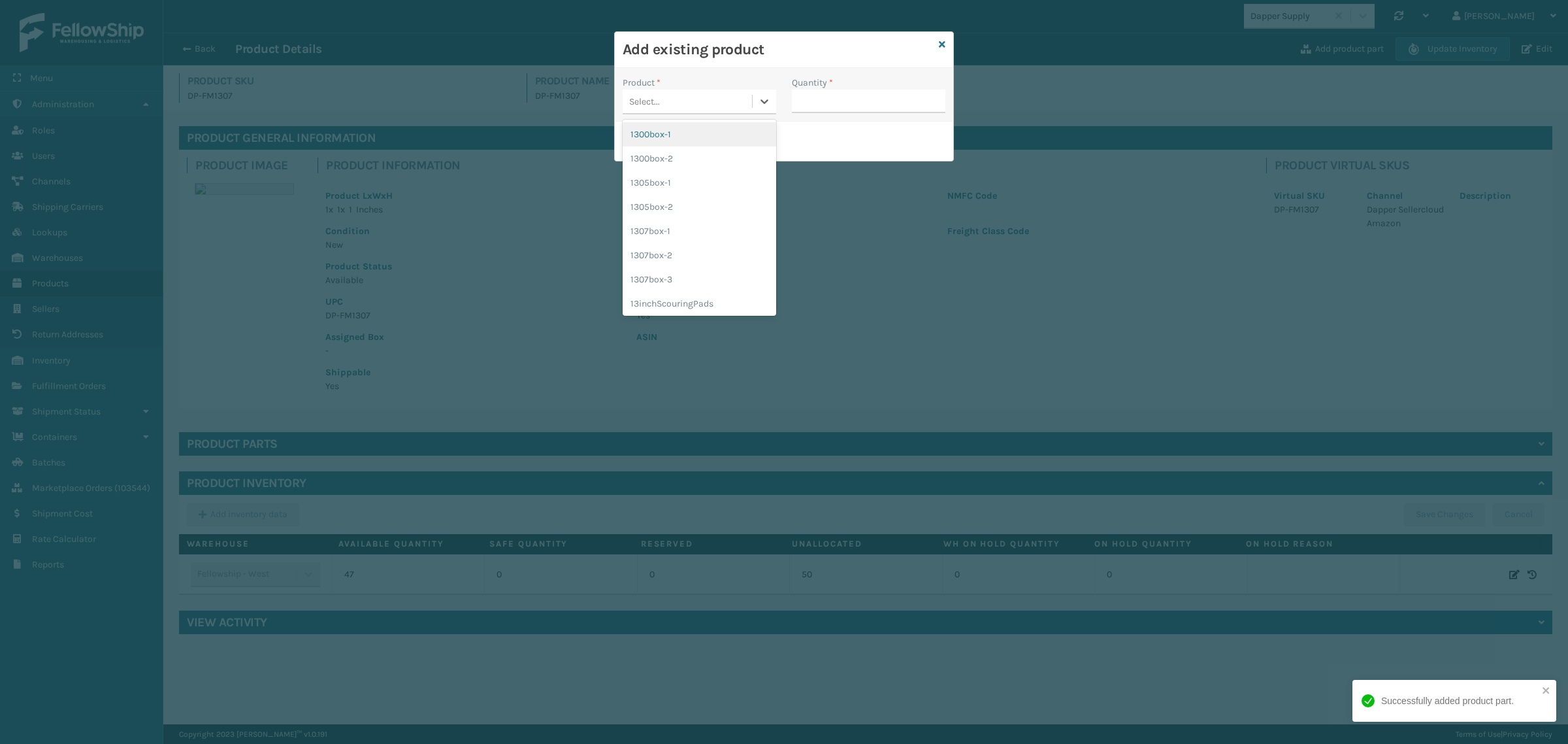
paste input "1307box-2"
type input "1307box-2"
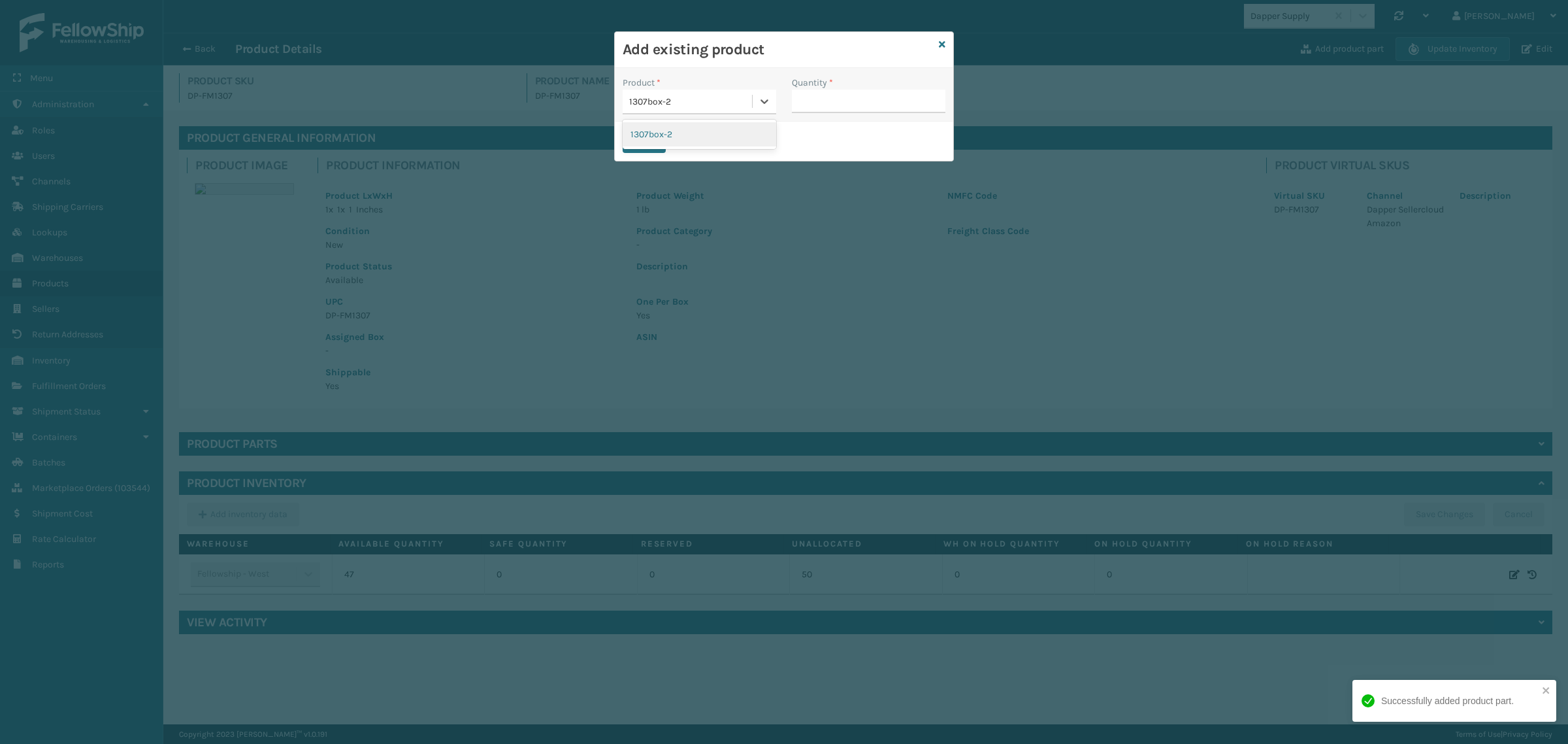
click at [664, 131] on div "1307box-2" at bounding box center [699, 134] width 153 height 24
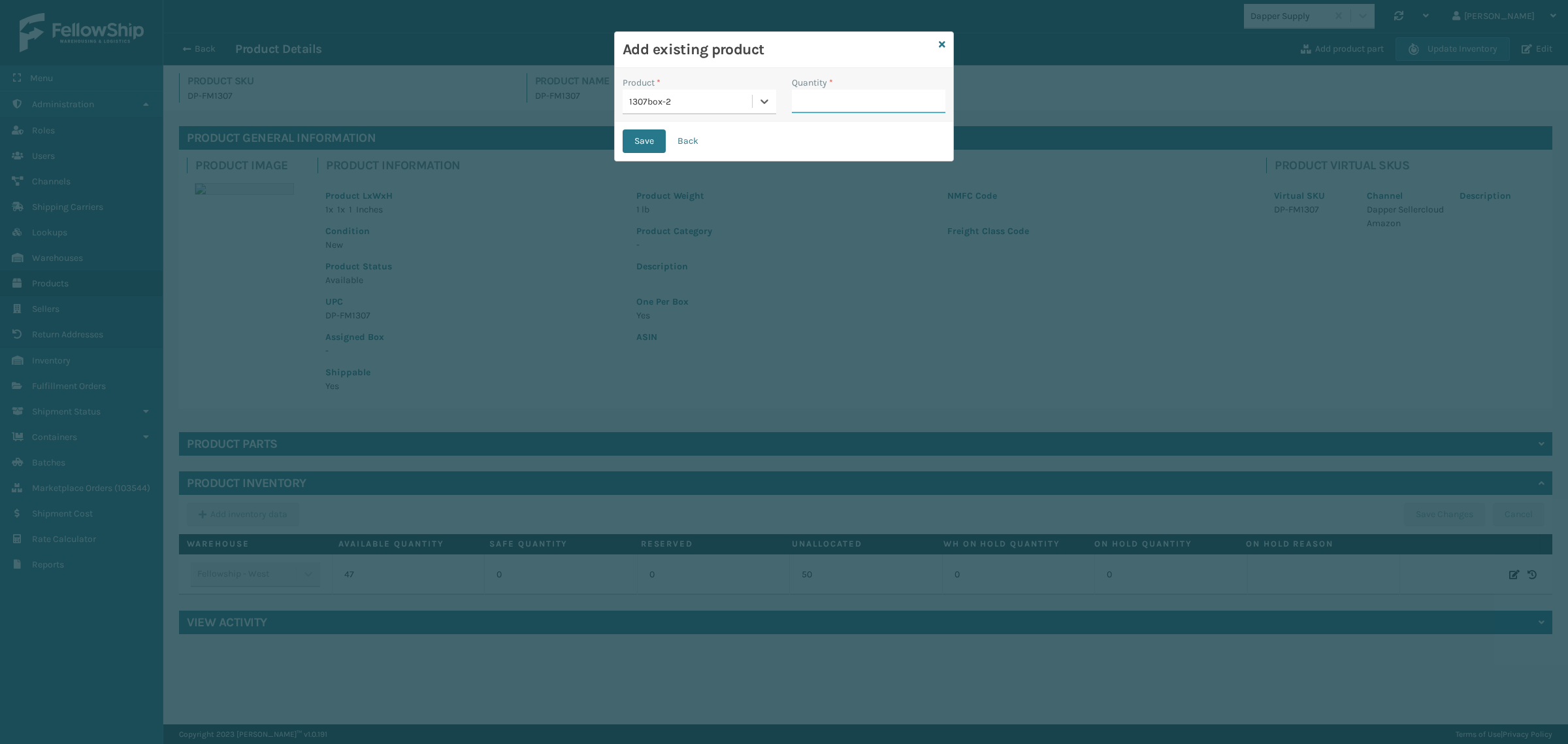
click at [828, 105] on input "Quantity *" at bounding box center [869, 102] width 153 height 23
type input "1"
click at [625, 129] on button "Save" at bounding box center [644, 141] width 43 height 23
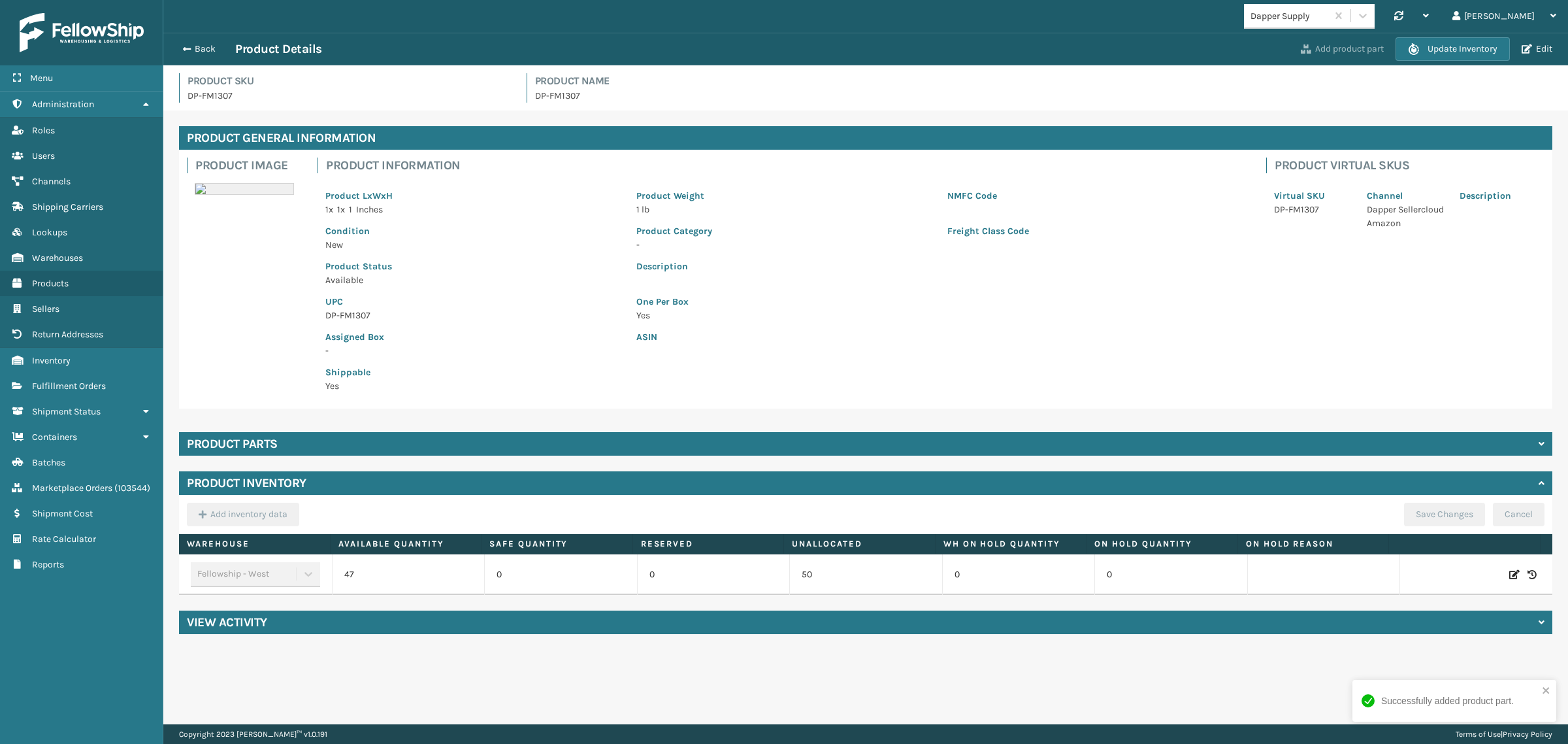
click at [1331, 47] on button "Add product part" at bounding box center [1342, 48] width 91 height 12
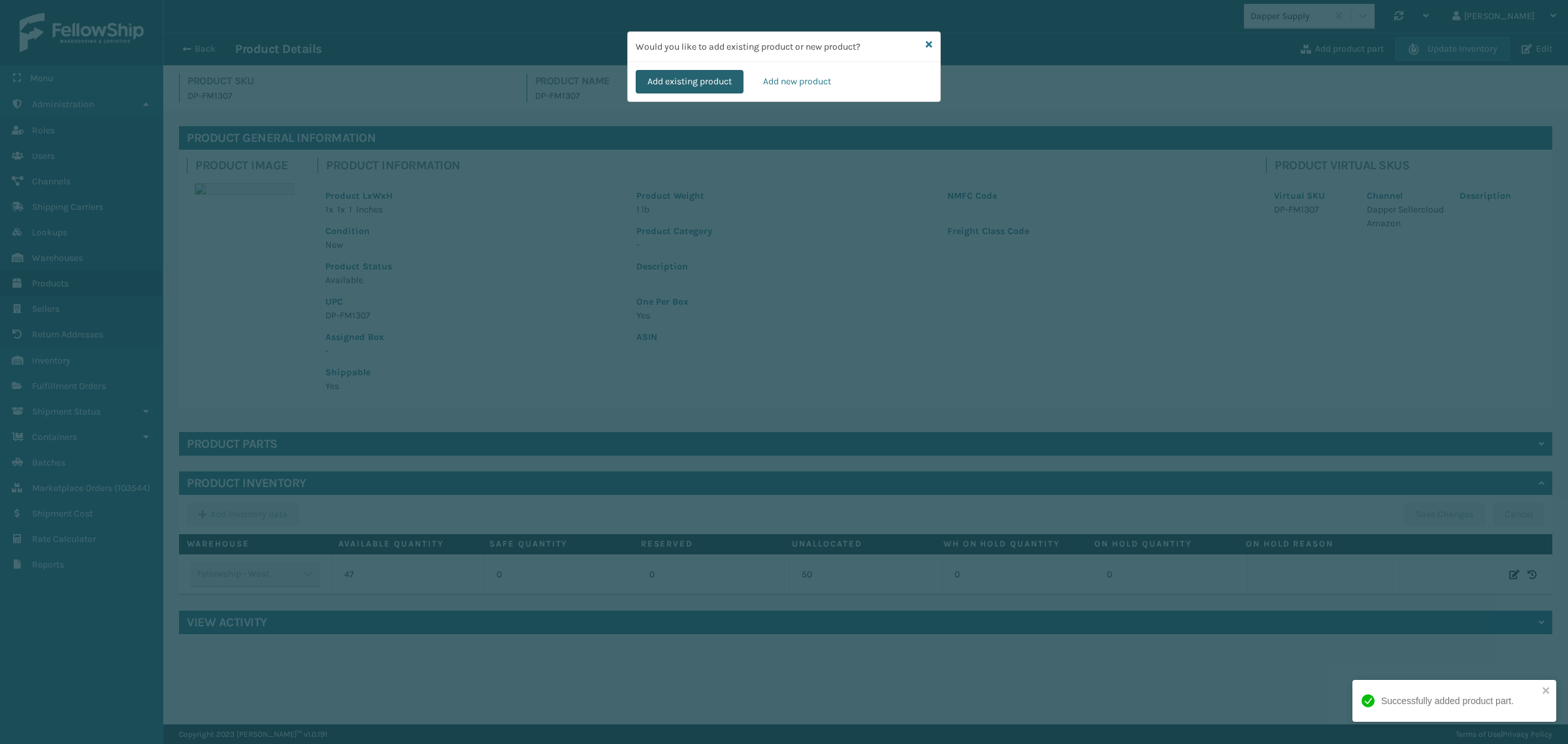
click at [663, 85] on button "Add existing product" at bounding box center [690, 82] width 108 height 23
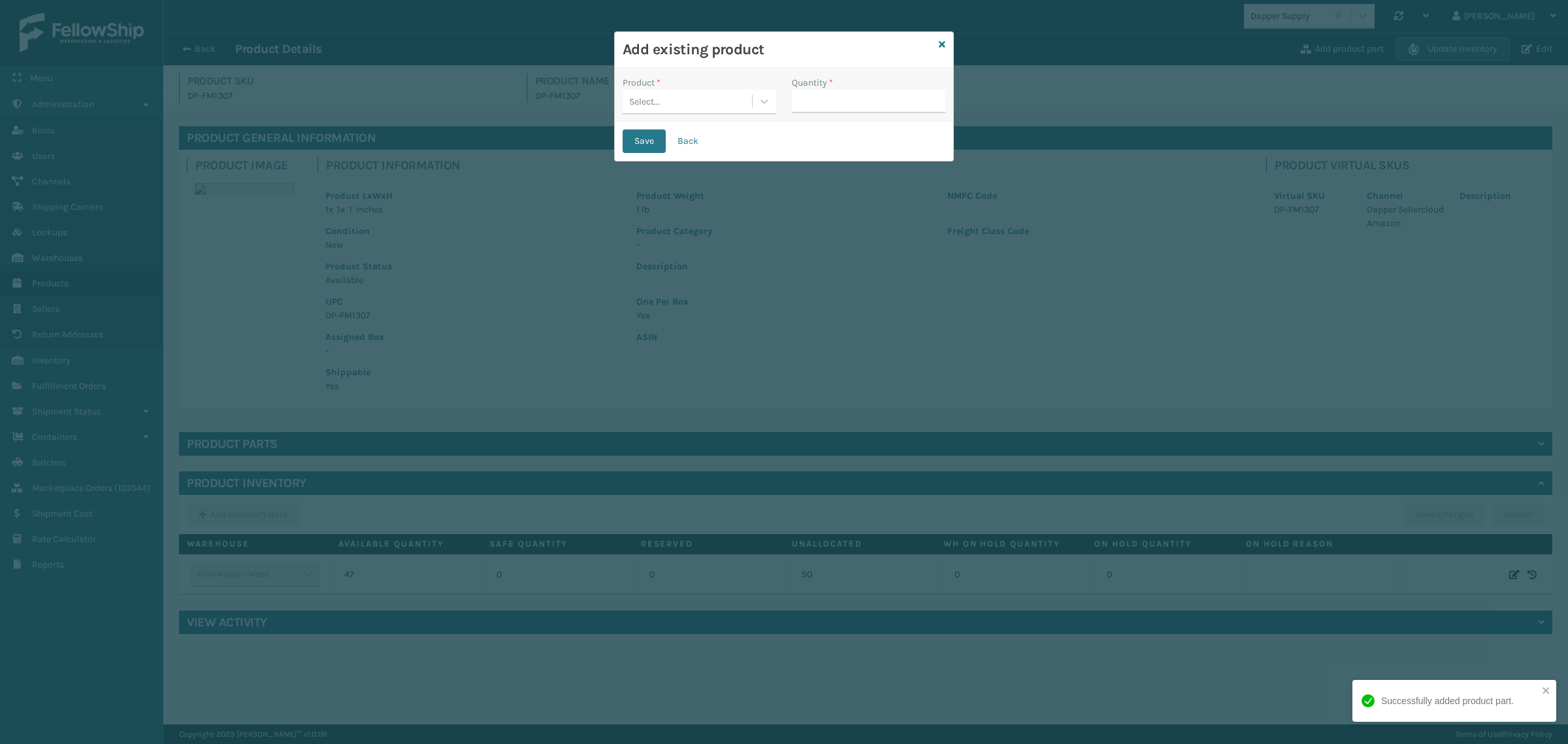
click at [655, 99] on div "Select..." at bounding box center [644, 102] width 30 height 14
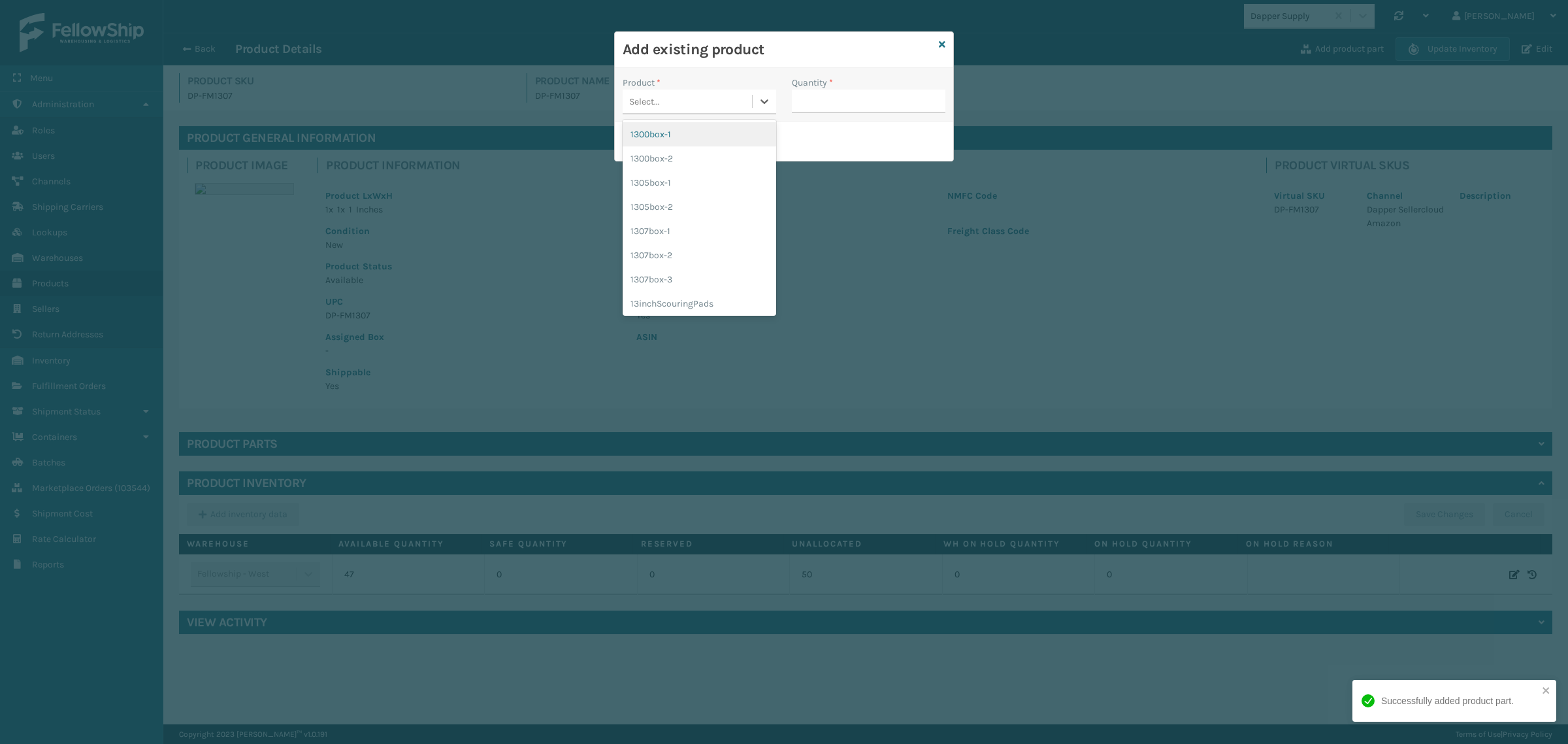
paste input "1307box-3"
type input "1307box-3"
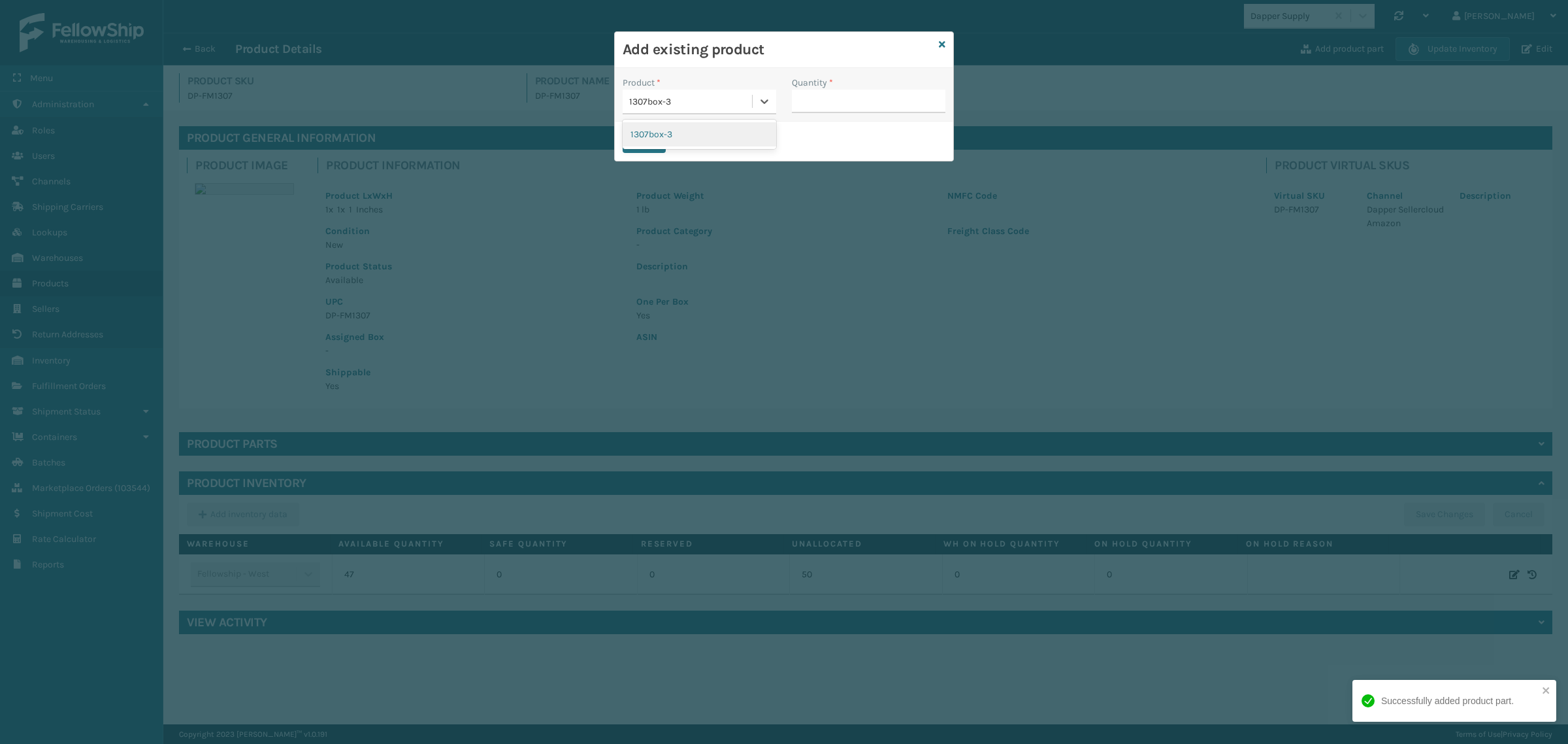
click at [659, 131] on div "1307box-3" at bounding box center [699, 134] width 153 height 24
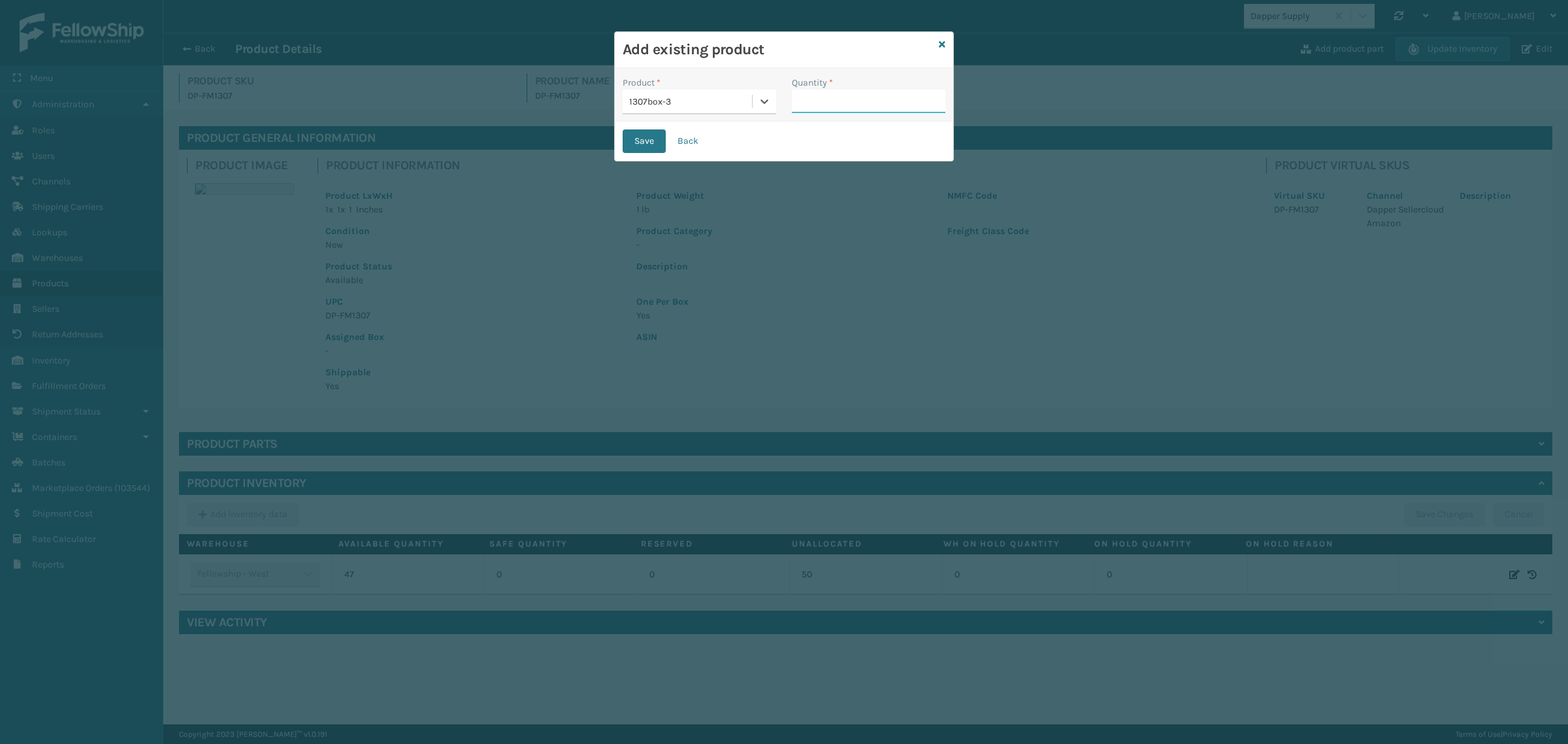
click at [825, 105] on input "Quantity *" at bounding box center [869, 102] width 153 height 23
type input "1"
click at [648, 144] on button "Save" at bounding box center [644, 141] width 43 height 23
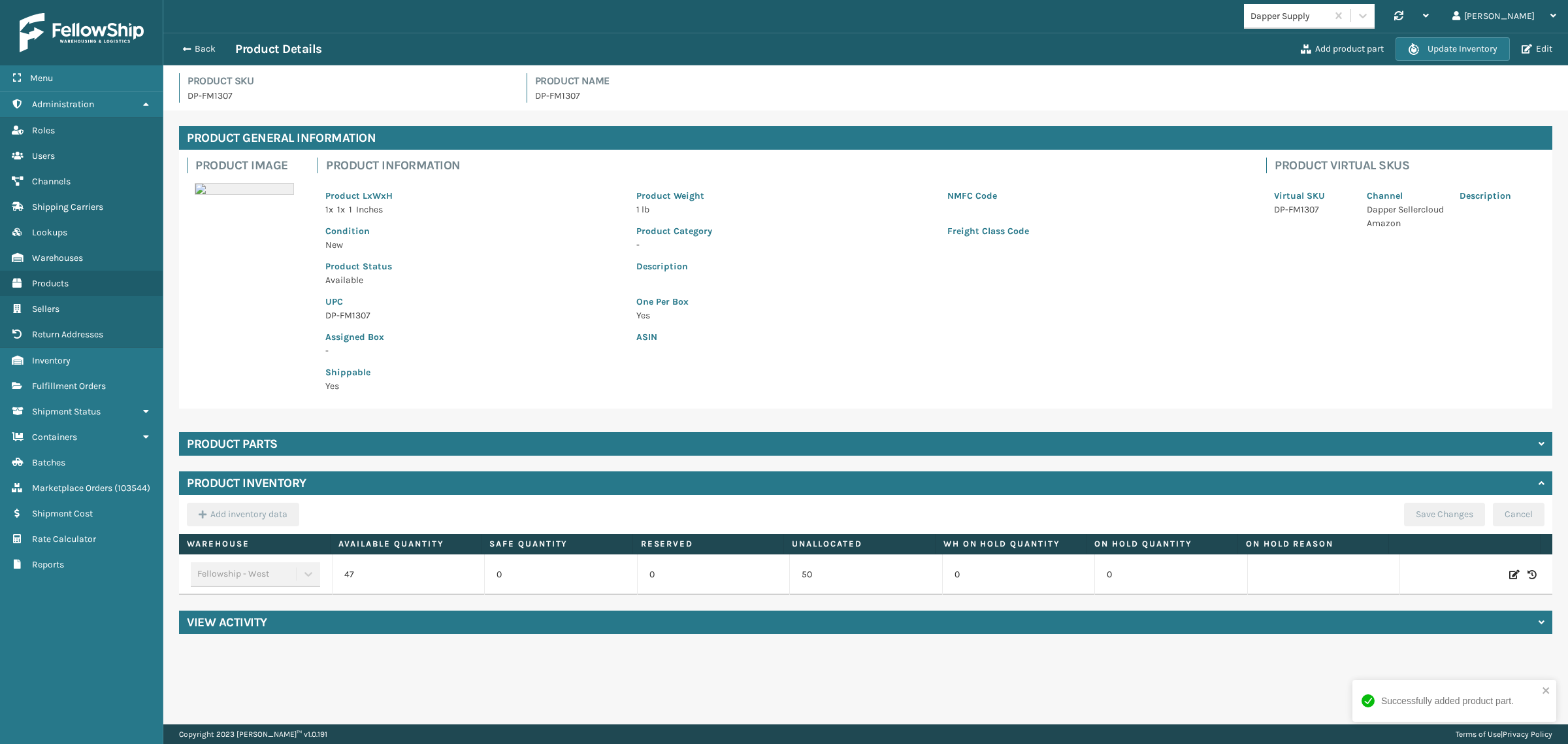
click at [634, 376] on div "Shippable Yes" at bounding box center [784, 375] width 933 height 35
click at [313, 443] on div "Product parts" at bounding box center [865, 443] width 1373 height 23
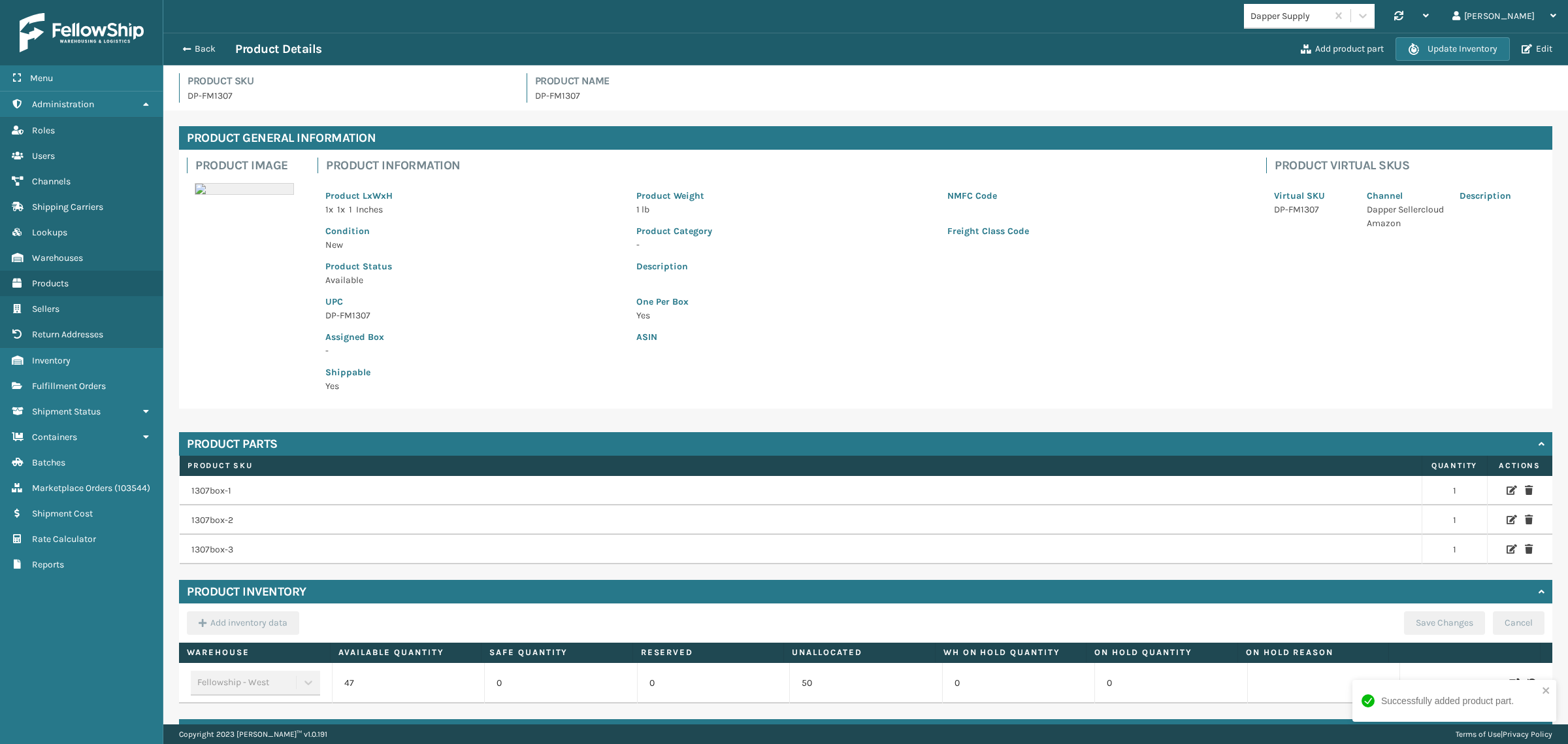
click at [1069, 334] on p "ASIN" at bounding box center [939, 337] width 606 height 14
click at [1061, 39] on div "Back Product Details Add product part Update Inventory Edit" at bounding box center [866, 48] width 1404 height 32
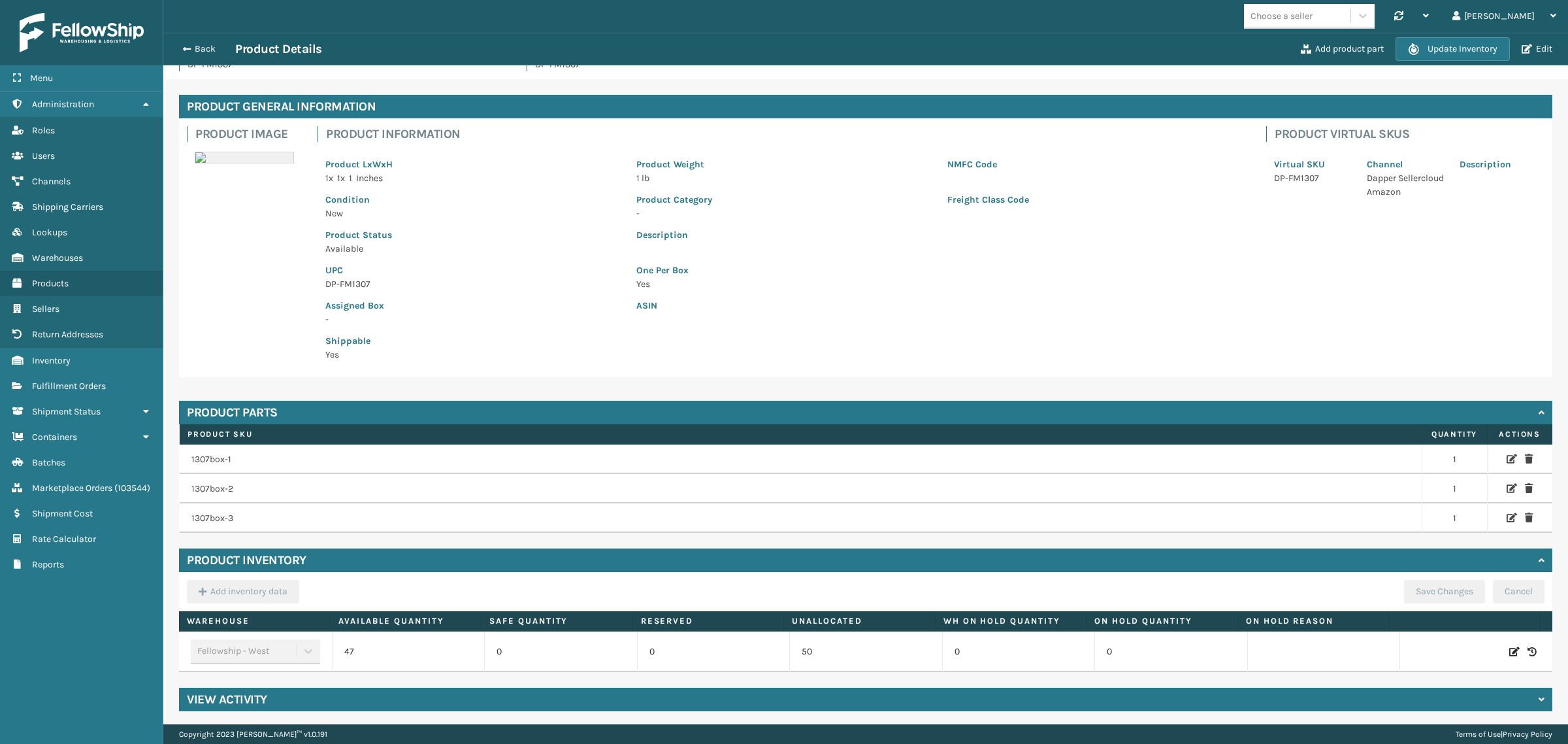
scroll to position [33, 0]
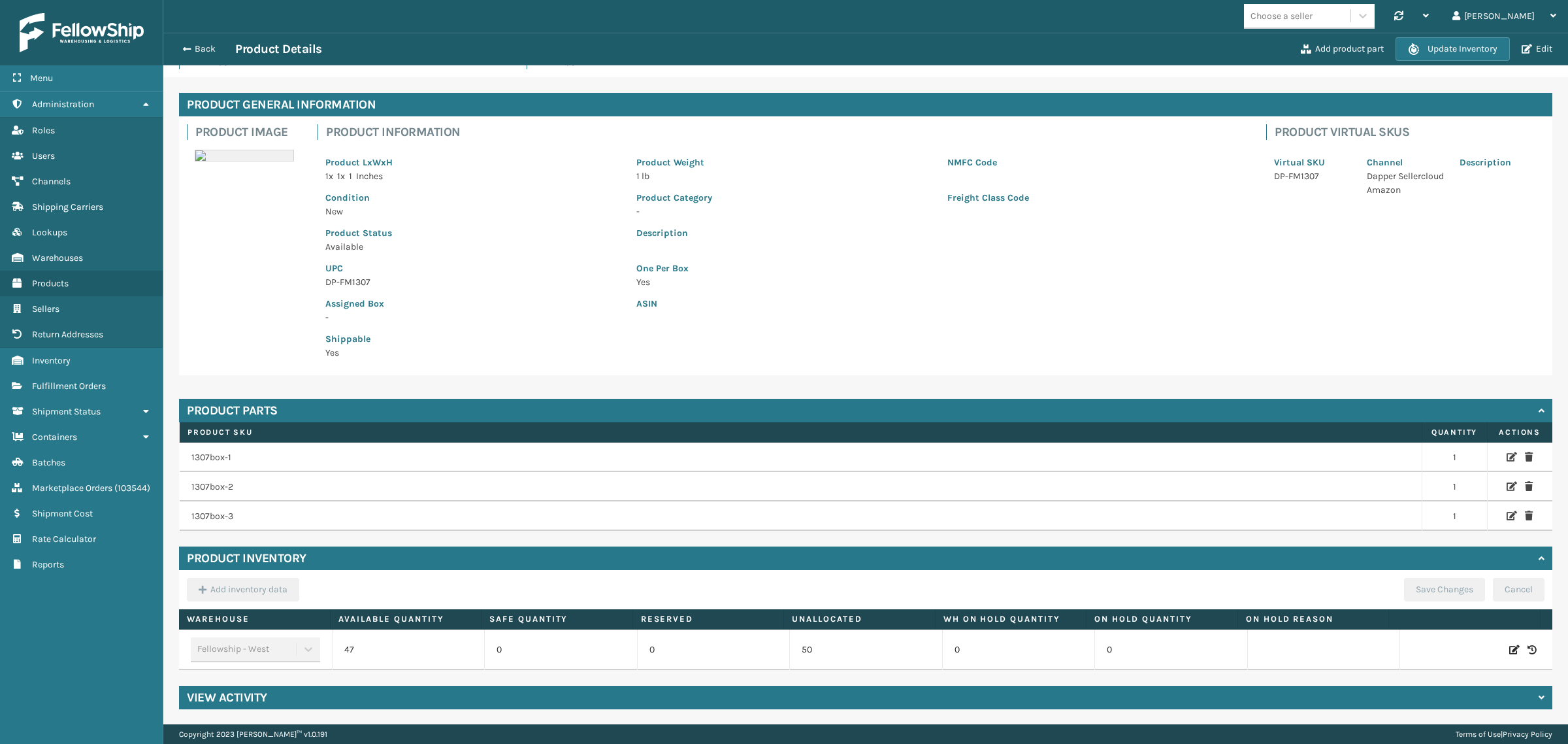
click at [381, 695] on div "View Activity" at bounding box center [865, 697] width 1373 height 23
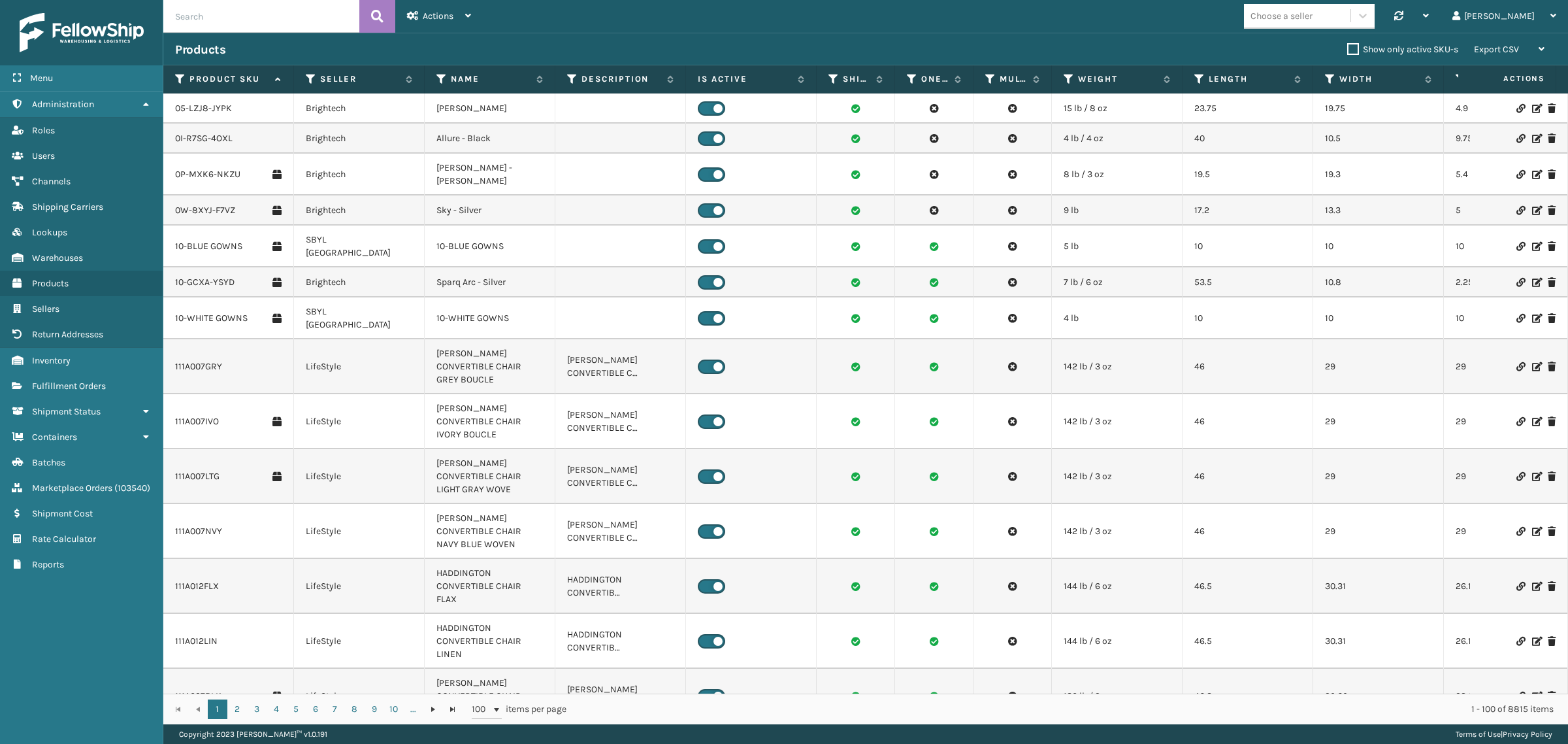
click at [1036, 17] on div "Choose a seller Synchronise all channels Gil Log Out" at bounding box center [1025, 16] width 1085 height 32
